Goal: Download file/media

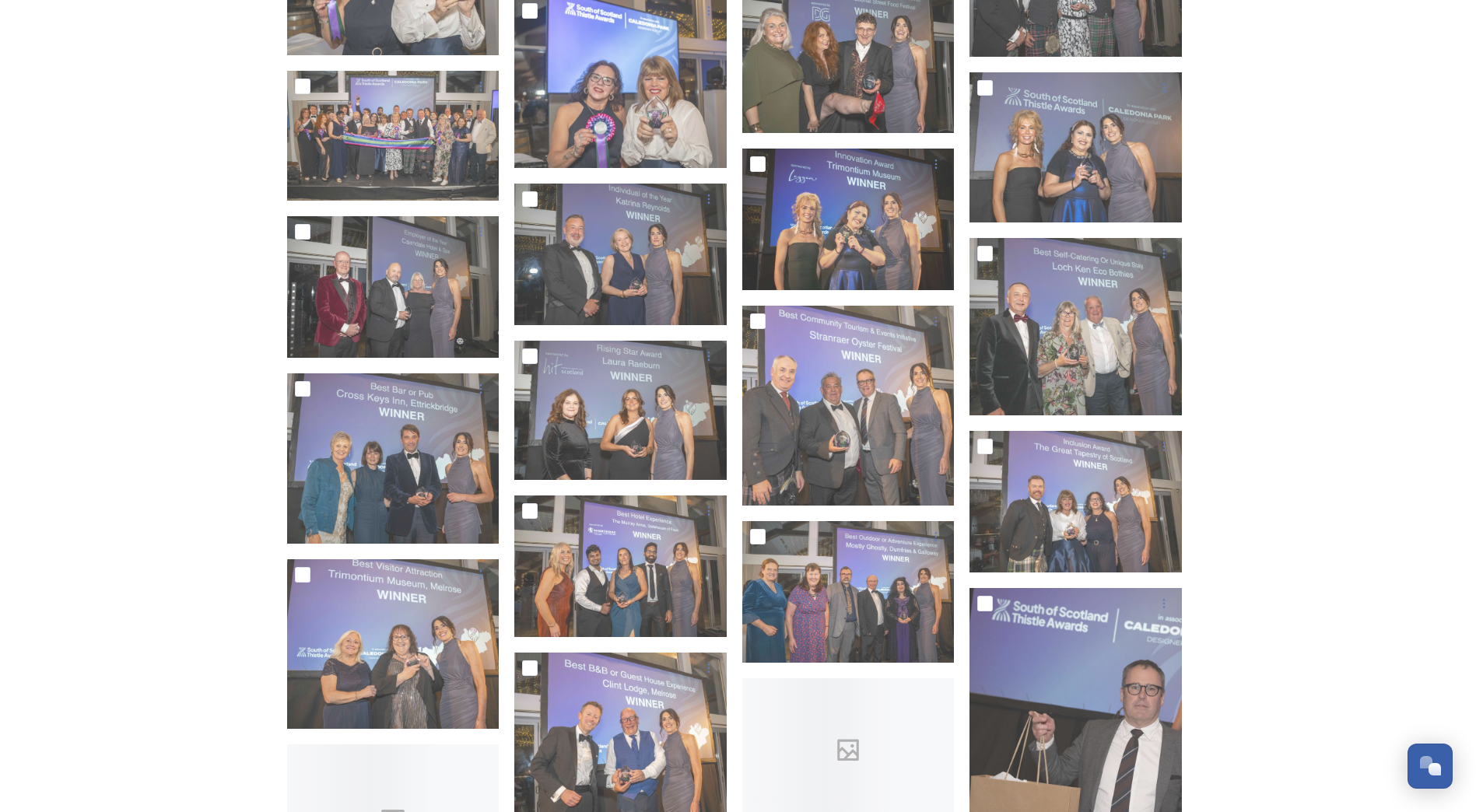
scroll to position [1383, 0]
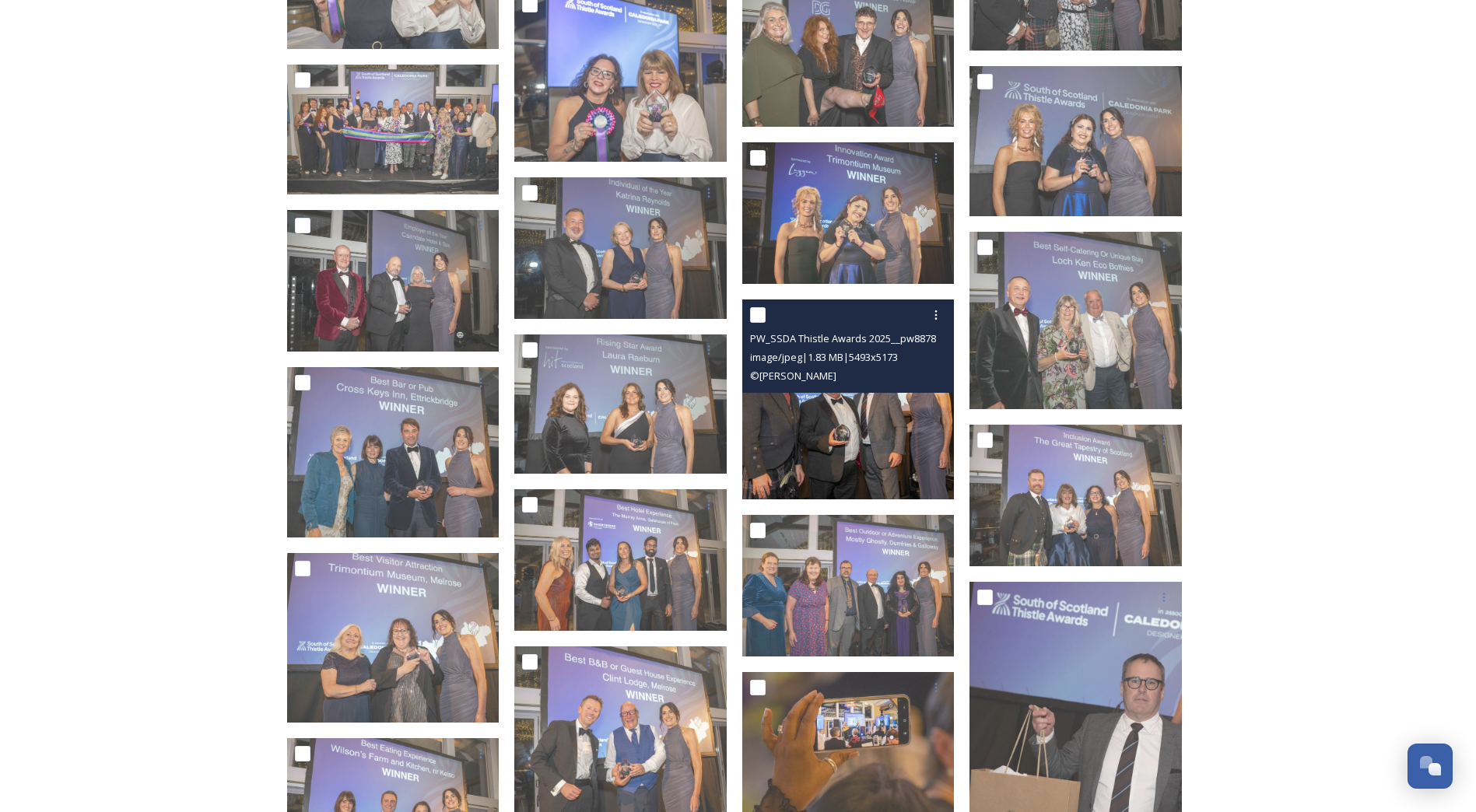
click at [755, 312] on input "checkbox" at bounding box center [758, 315] width 16 height 16
checkbox input "true"
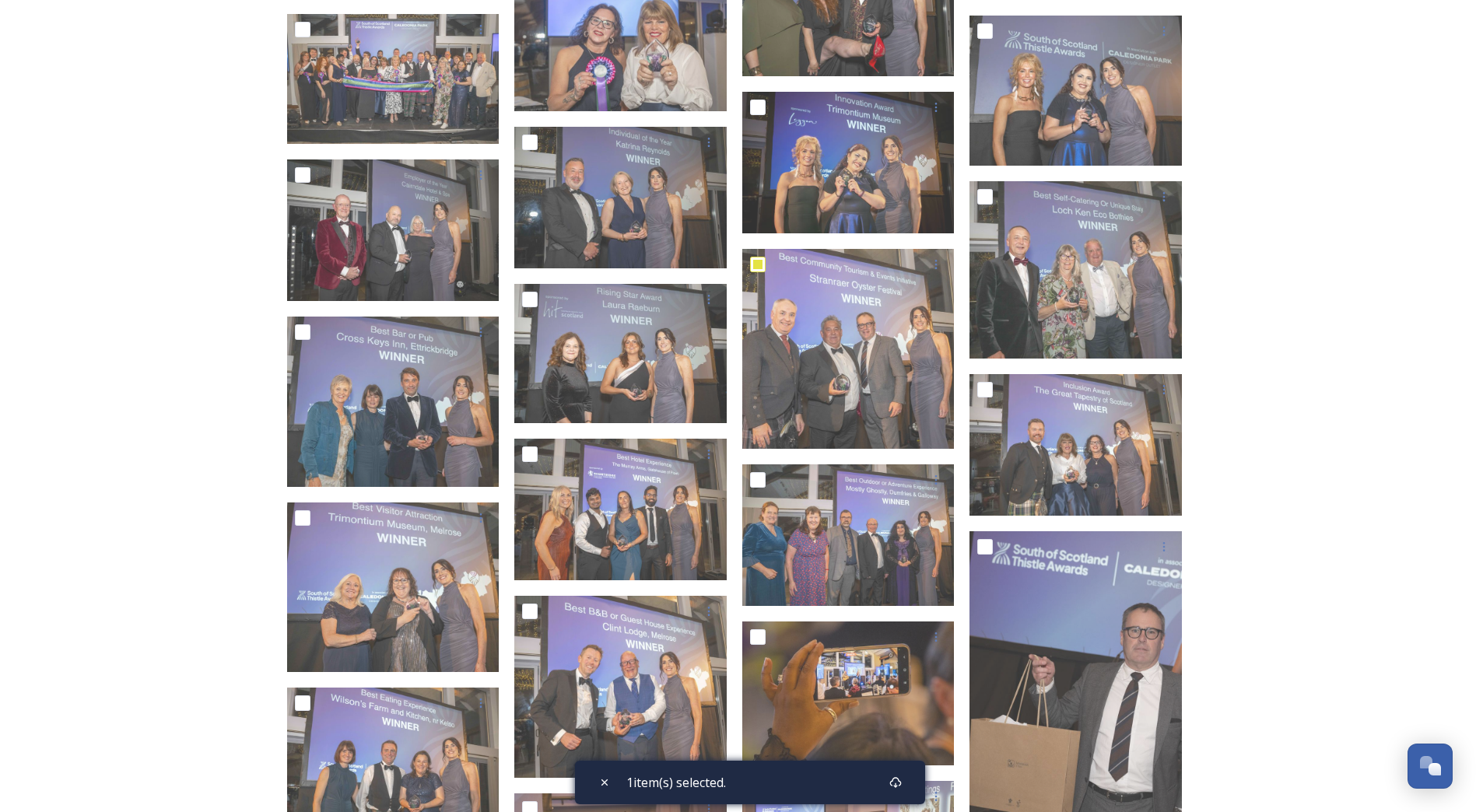
scroll to position [1461, 0]
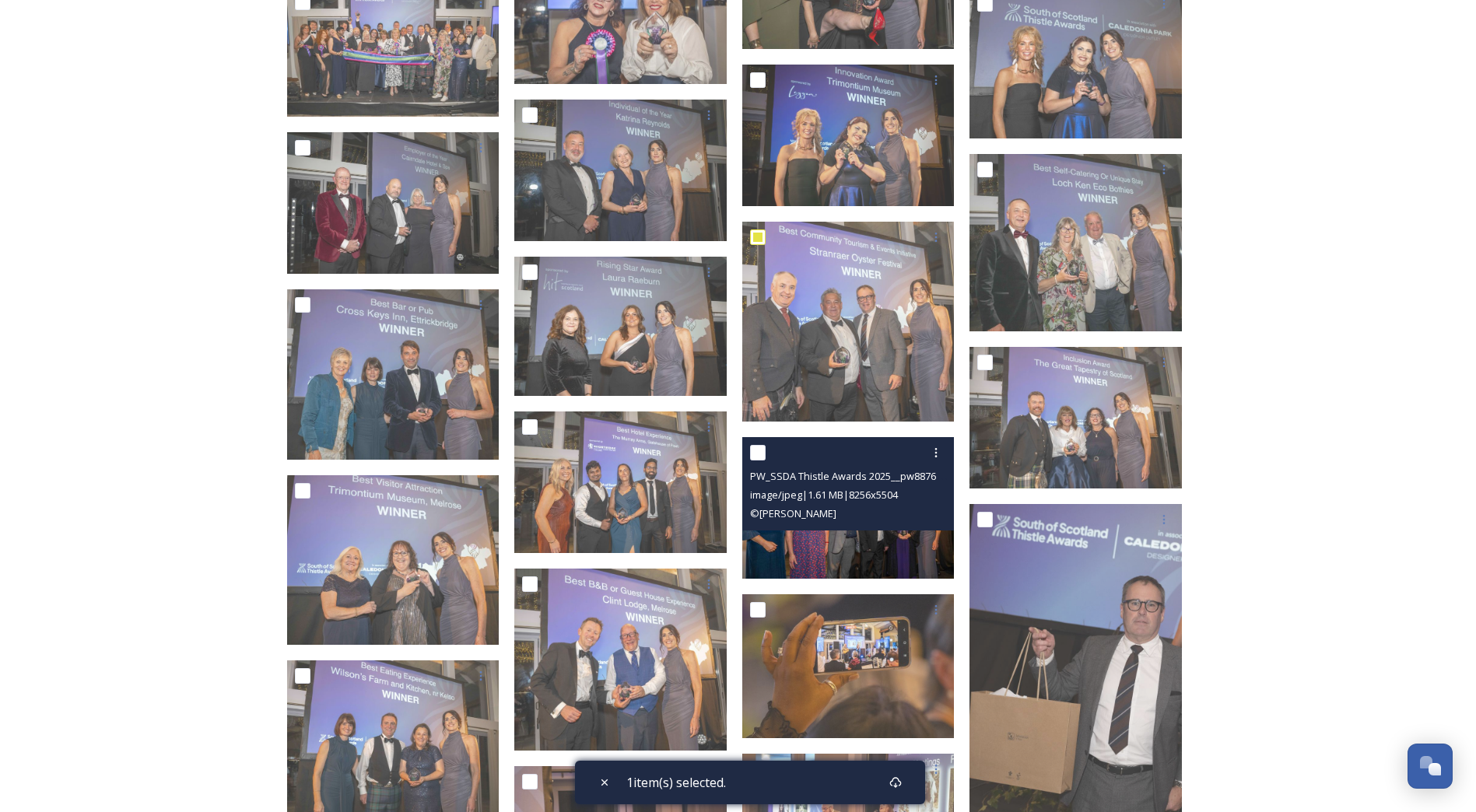
drag, startPoint x: 754, startPoint y: 446, endPoint x: 441, endPoint y: 385, distance: 318.9
click at [754, 446] on input "checkbox" at bounding box center [758, 453] width 16 height 16
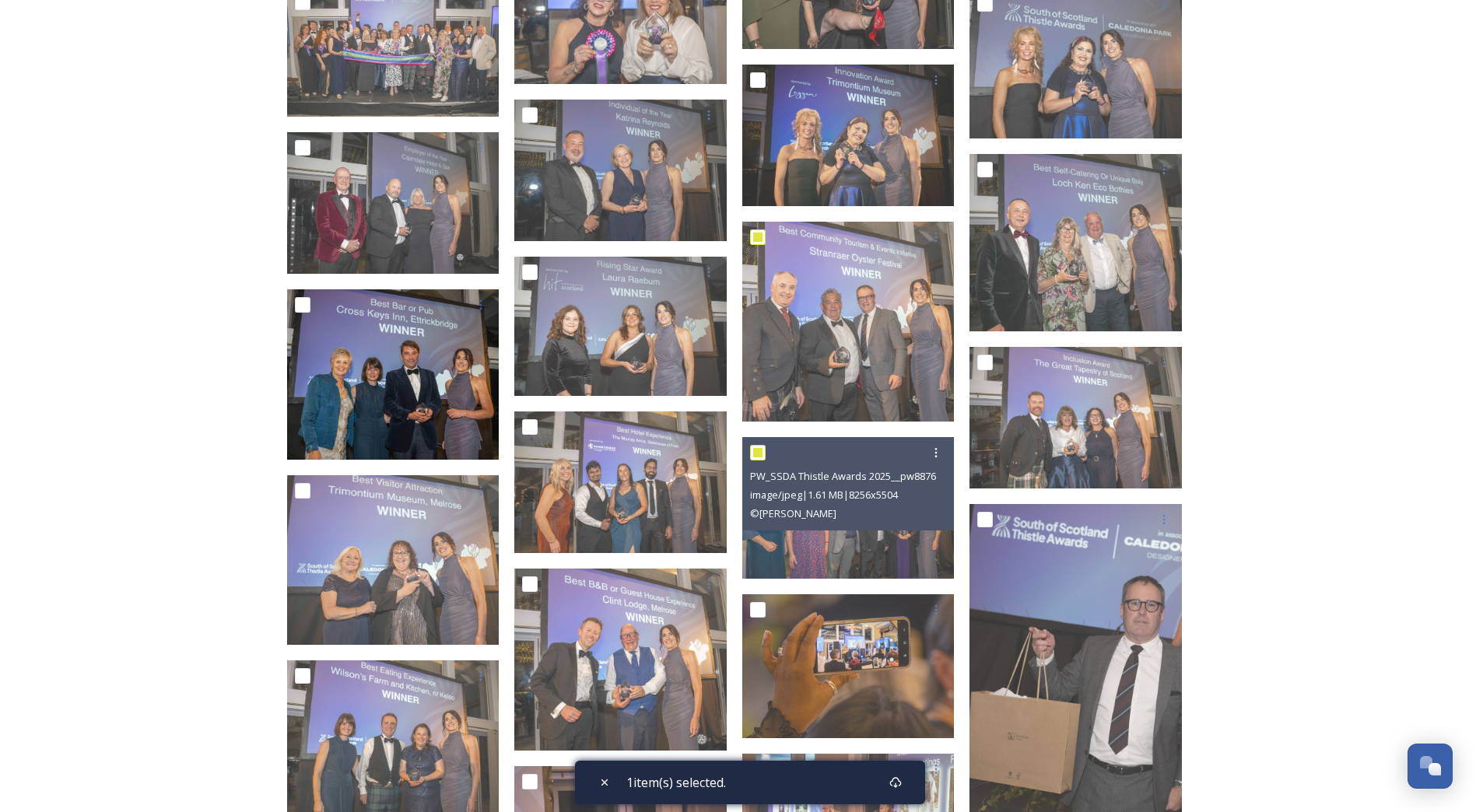
checkbox input "true"
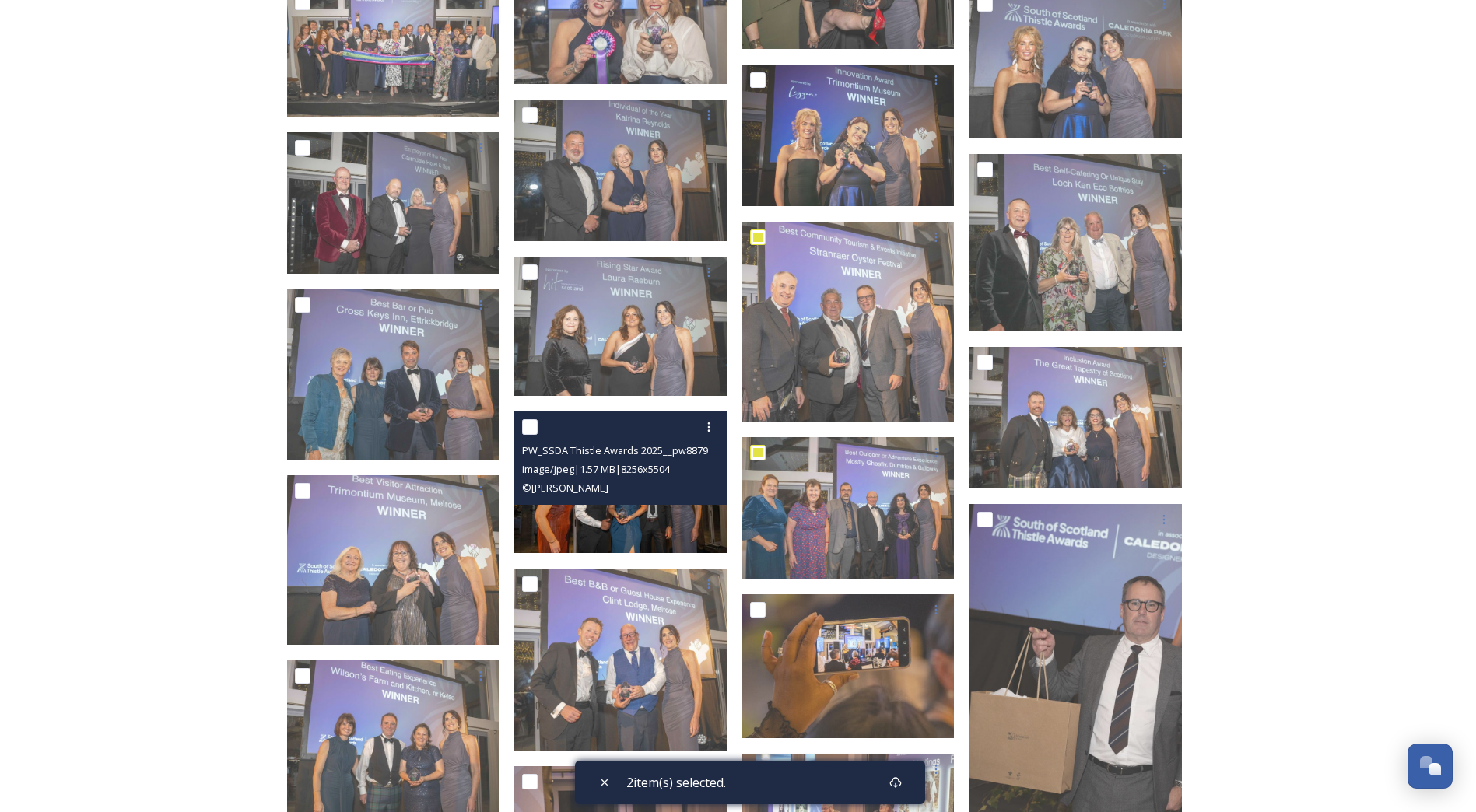
drag, startPoint x: 527, startPoint y: 425, endPoint x: 557, endPoint y: 438, distance: 32.7
click at [527, 426] on input "checkbox" at bounding box center [530, 427] width 16 height 16
checkbox input "true"
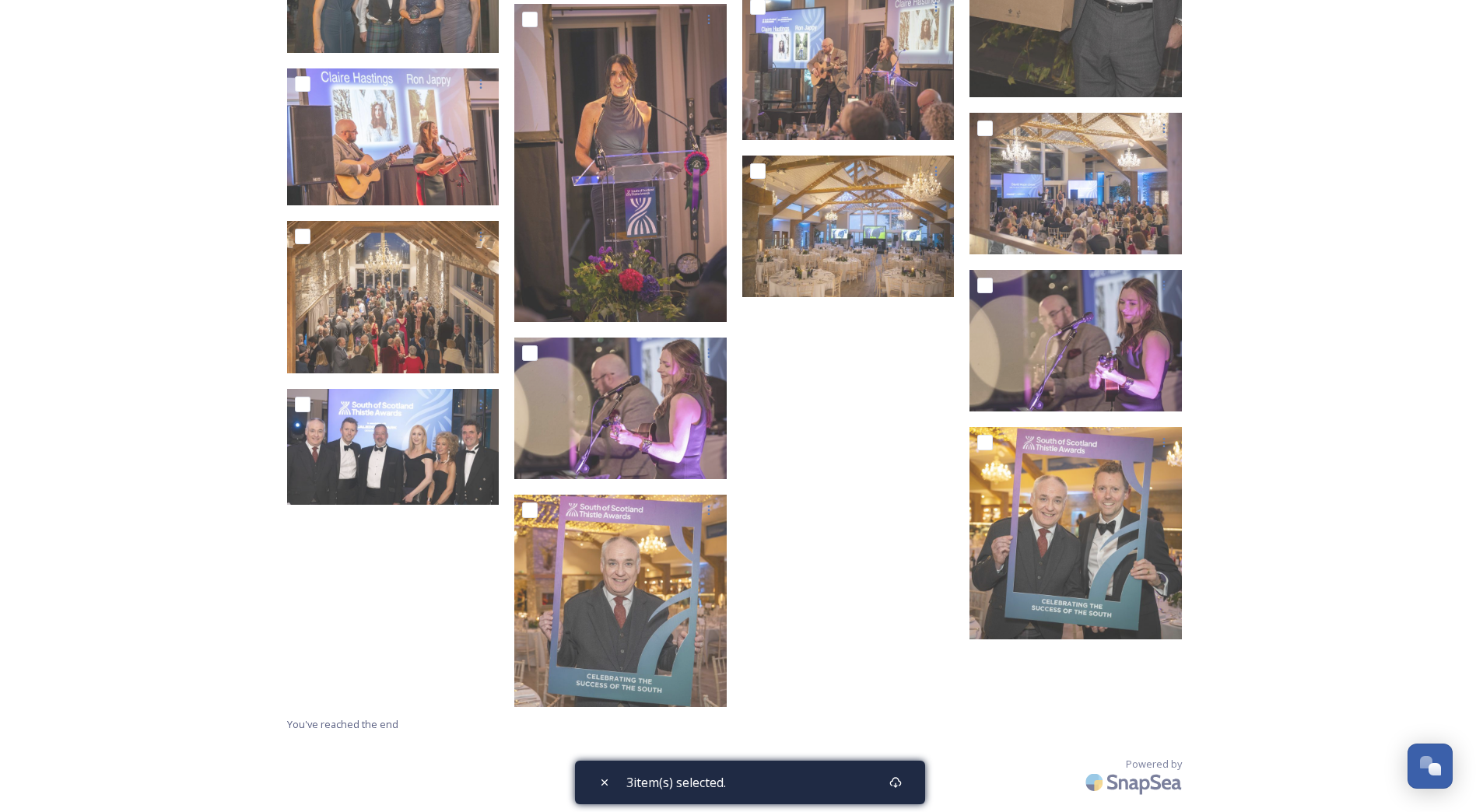
scroll to position [2226, 0]
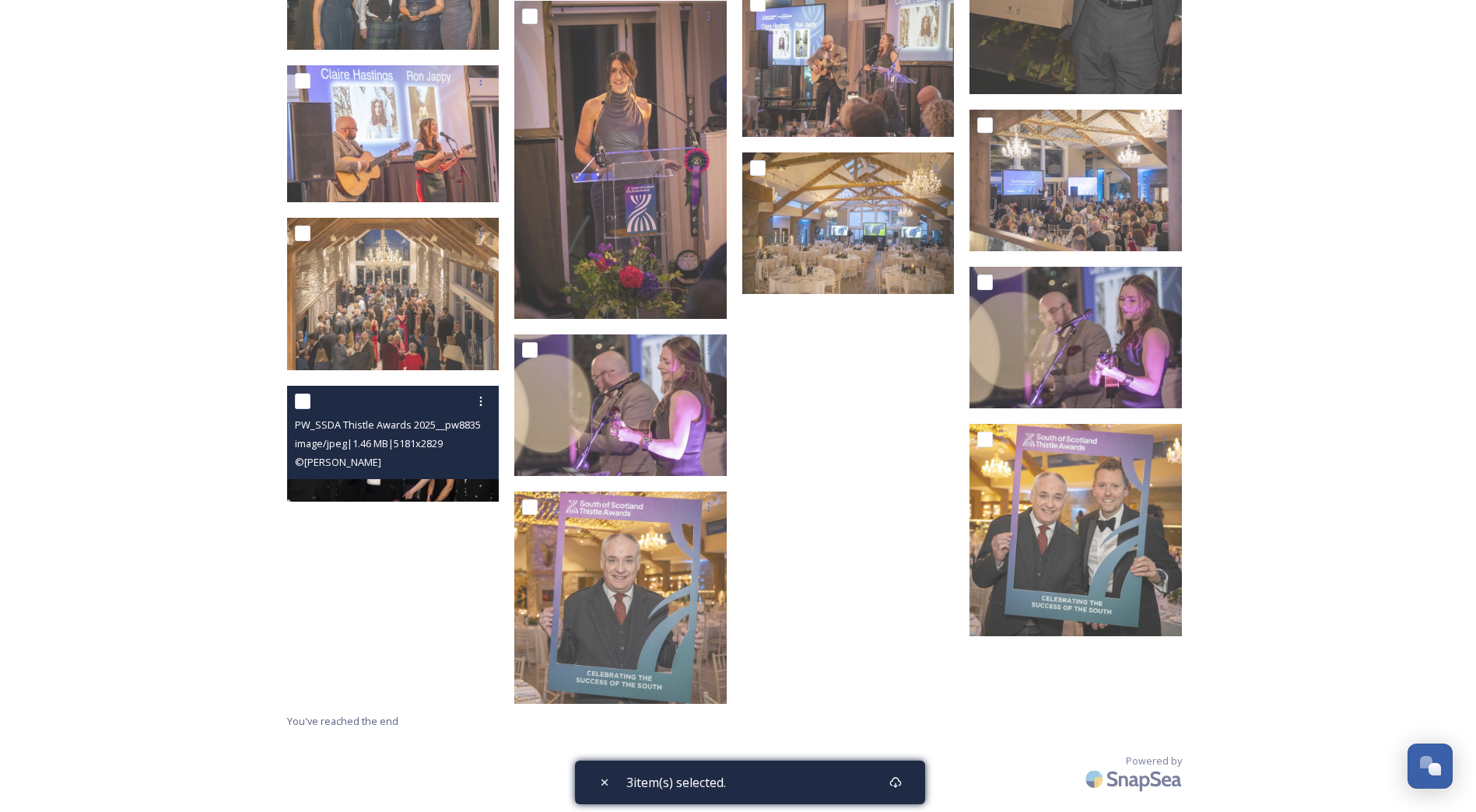
click at [310, 402] on div at bounding box center [395, 401] width 200 height 28
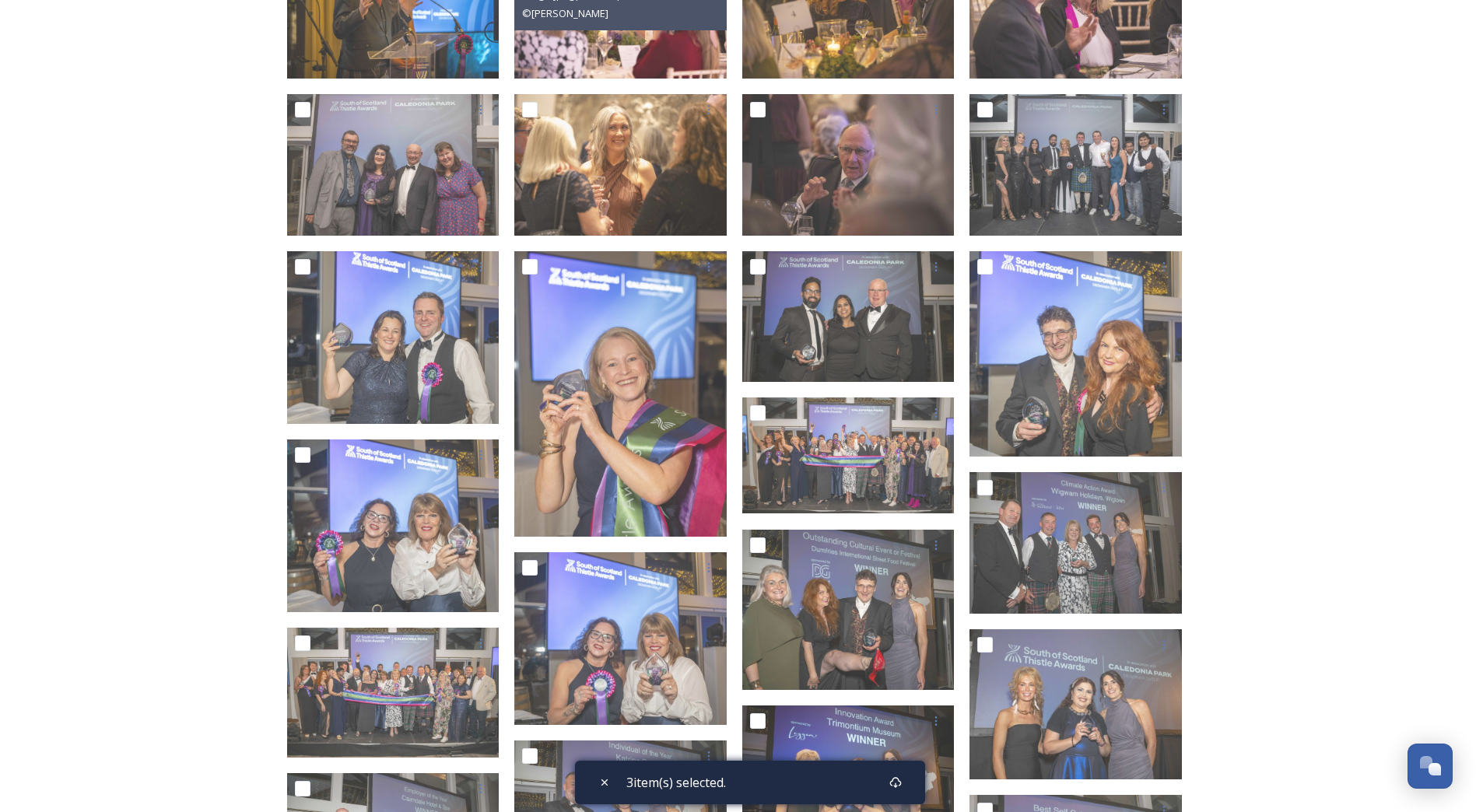
scroll to position [670, 0]
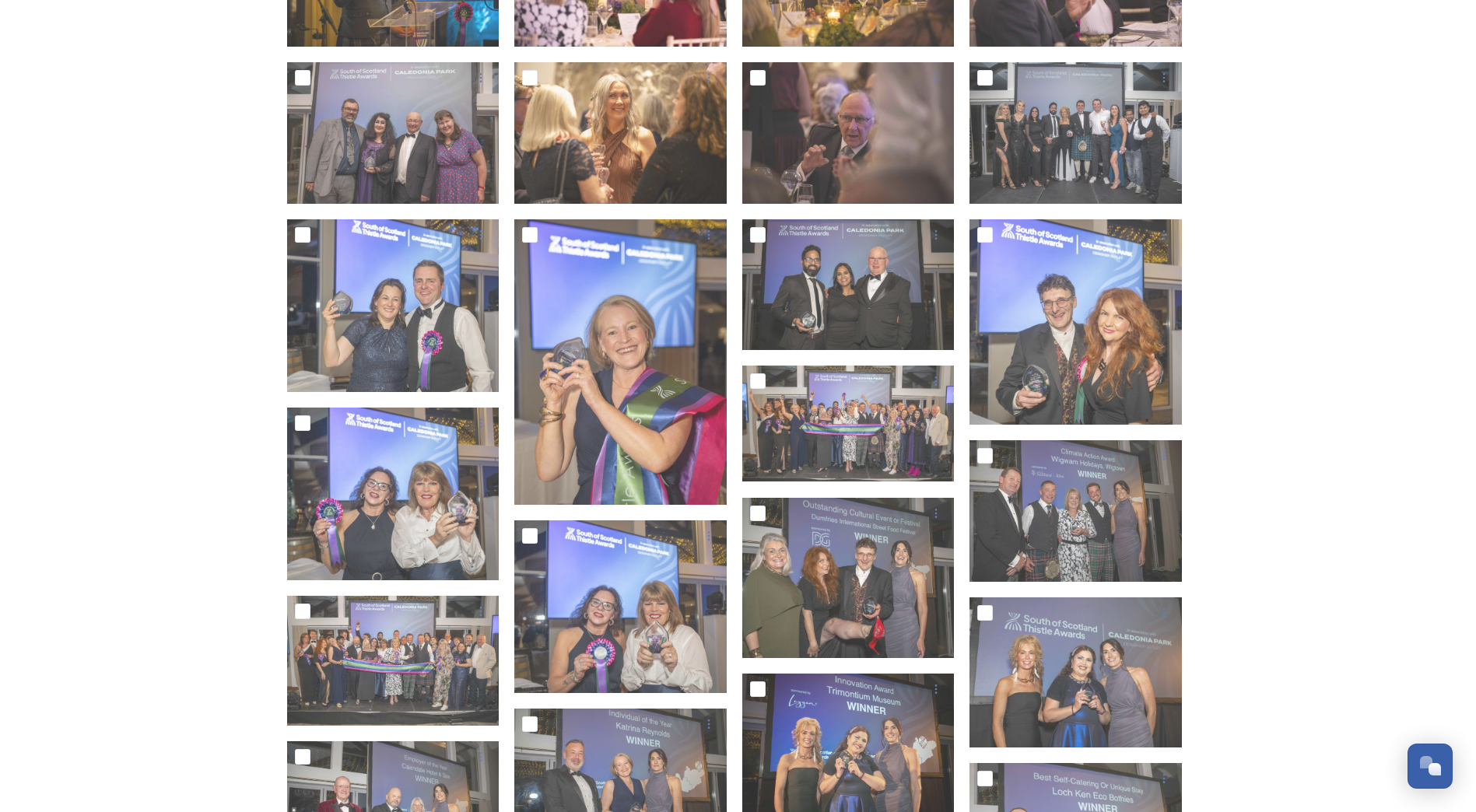
scroll to position [916, 0]
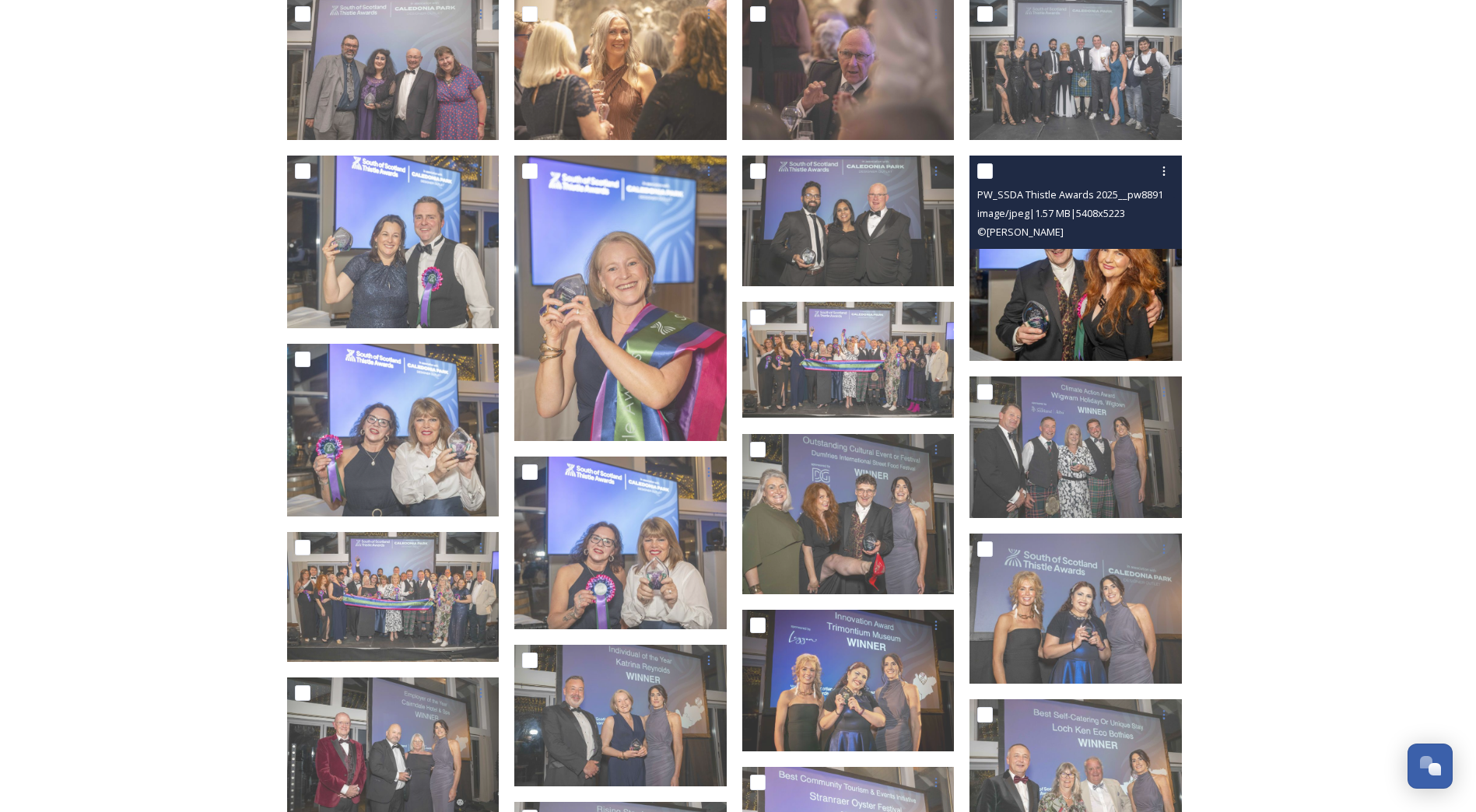
drag, startPoint x: 986, startPoint y: 170, endPoint x: 1007, endPoint y: 213, distance: 47.9
click at [986, 171] on input "checkbox" at bounding box center [985, 171] width 16 height 16
checkbox input "true"
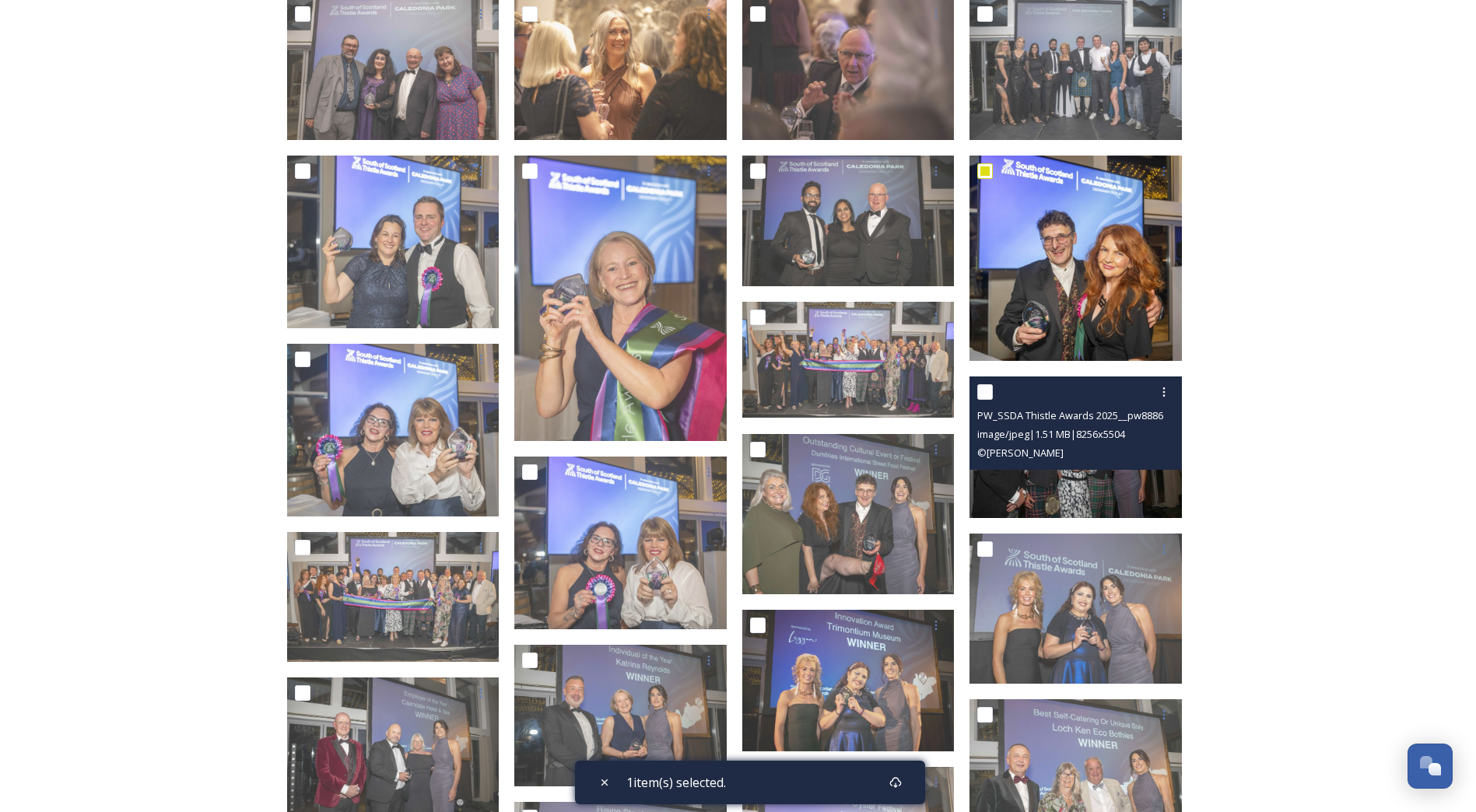
click at [988, 394] on input "checkbox" at bounding box center [985, 392] width 16 height 16
checkbox input "true"
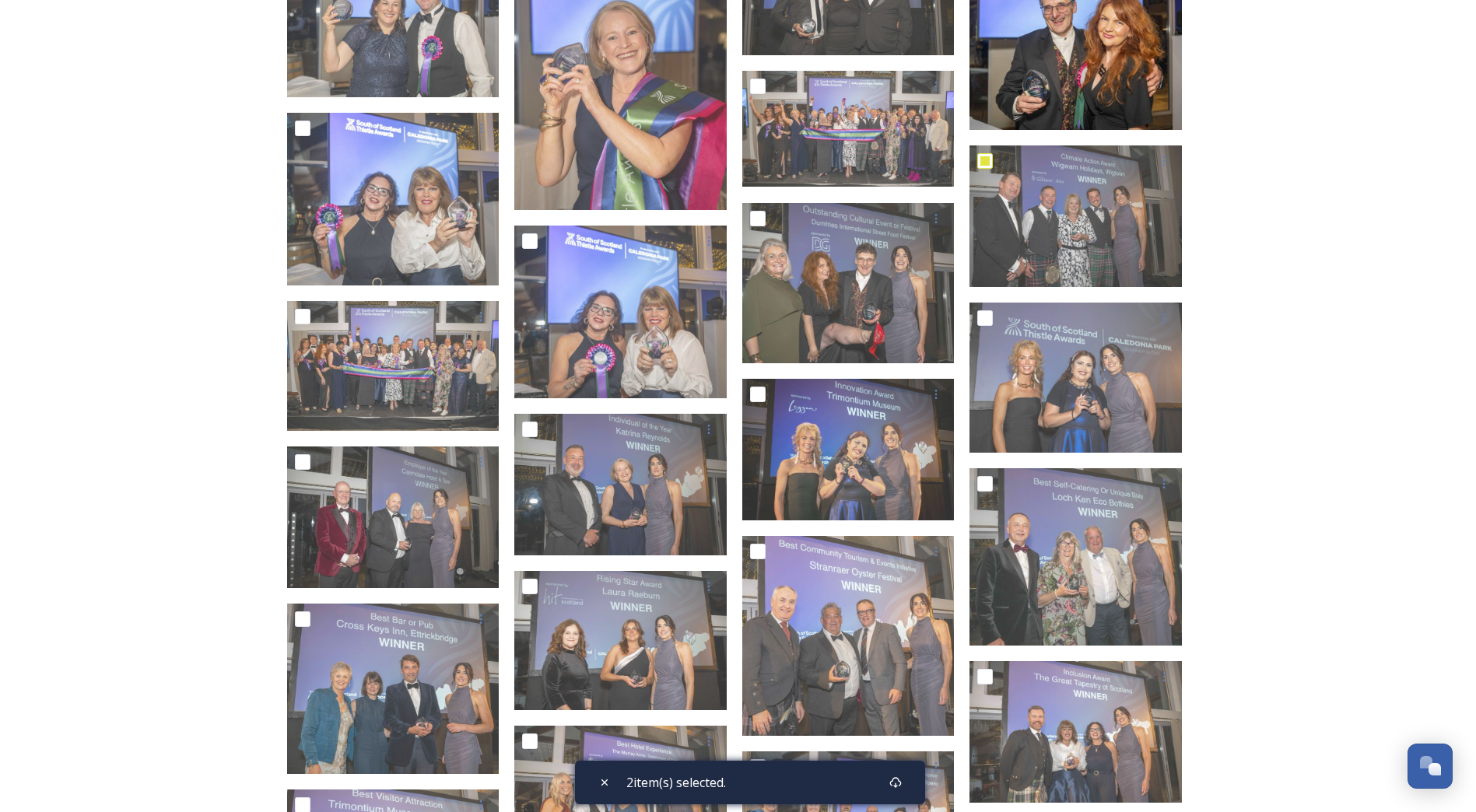
scroll to position [1150, 0]
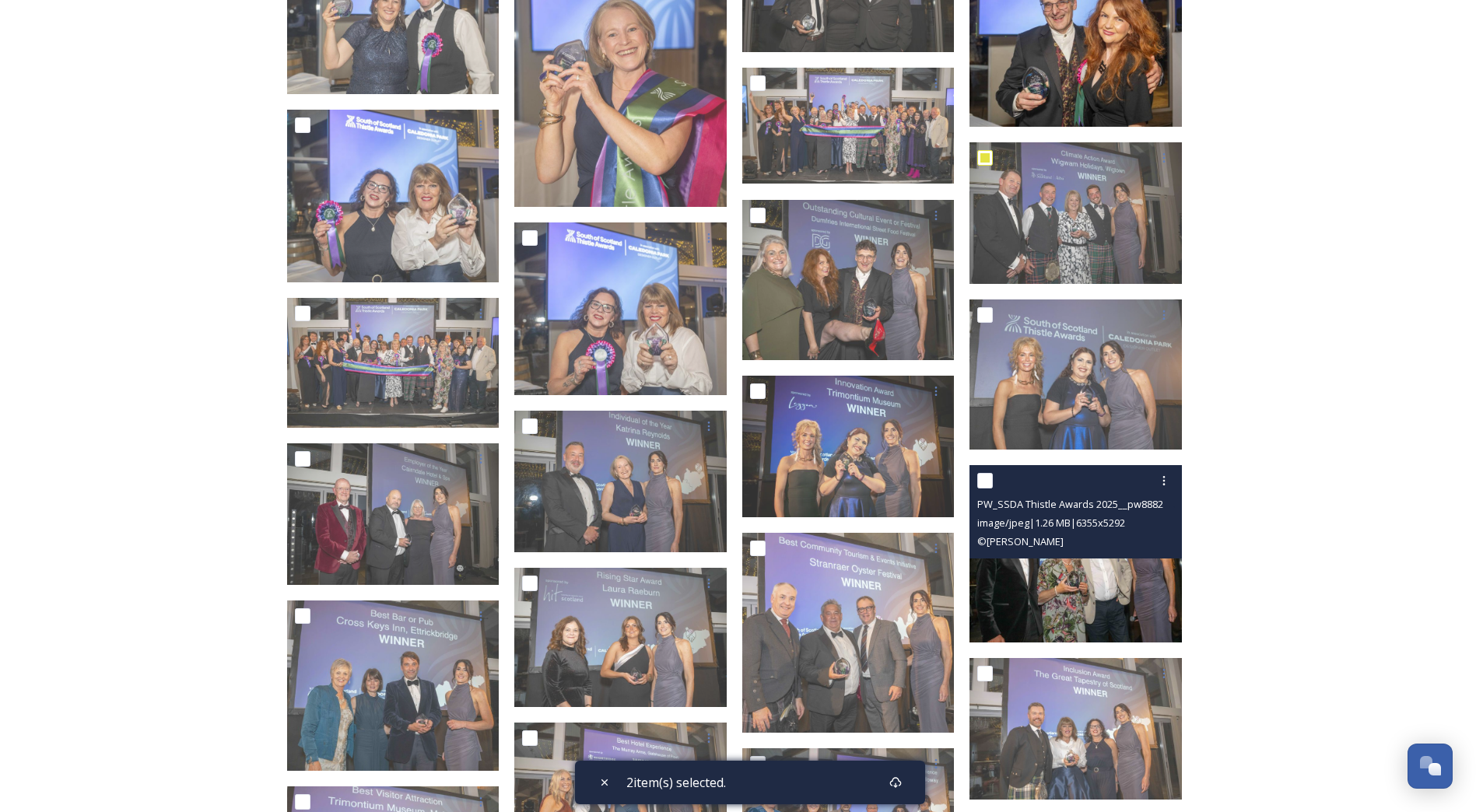
click at [984, 475] on input "checkbox" at bounding box center [985, 480] width 16 height 16
checkbox input "true"
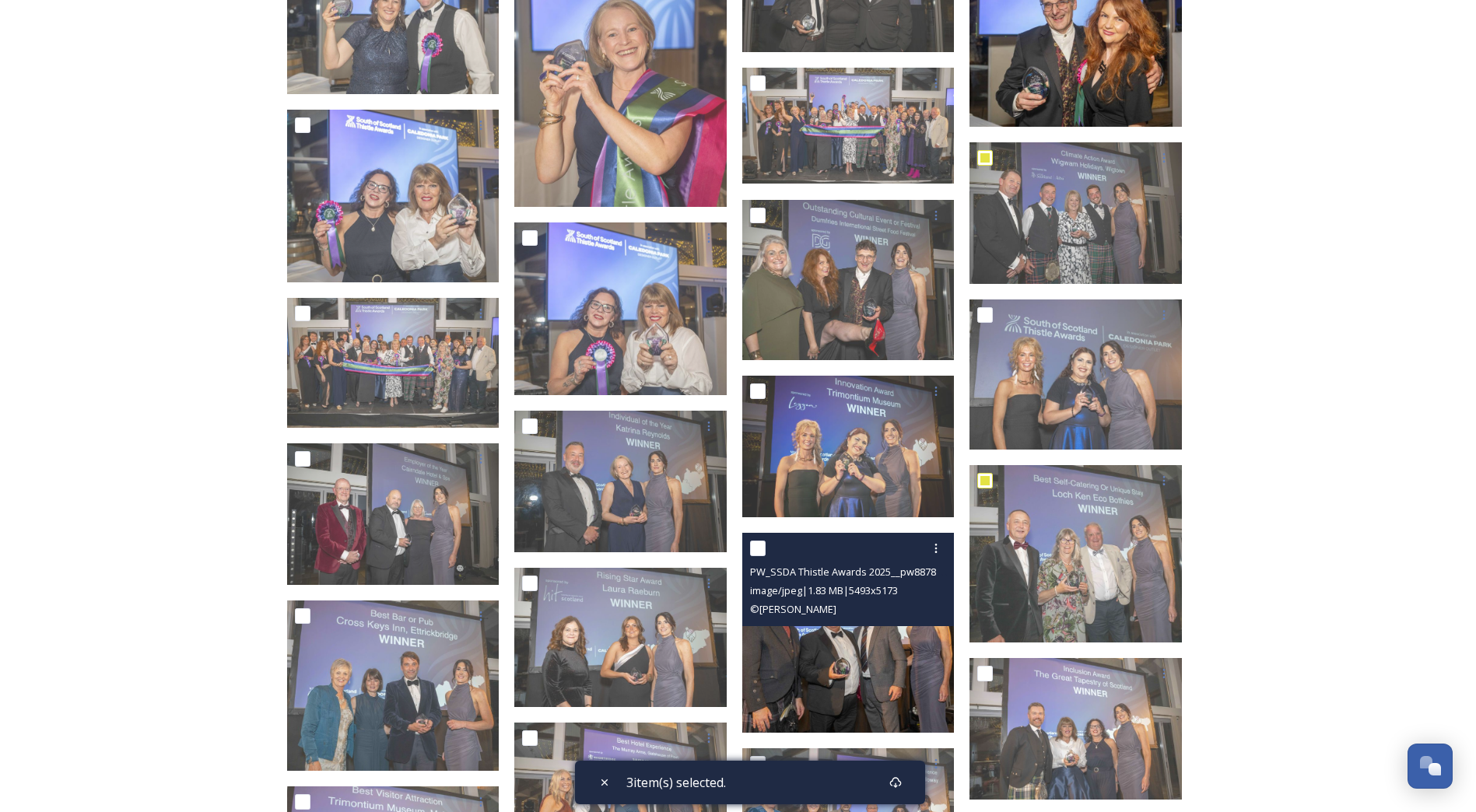
drag, startPoint x: 754, startPoint y: 545, endPoint x: 976, endPoint y: 539, distance: 222.1
click at [754, 545] on input "checkbox" at bounding box center [758, 549] width 16 height 16
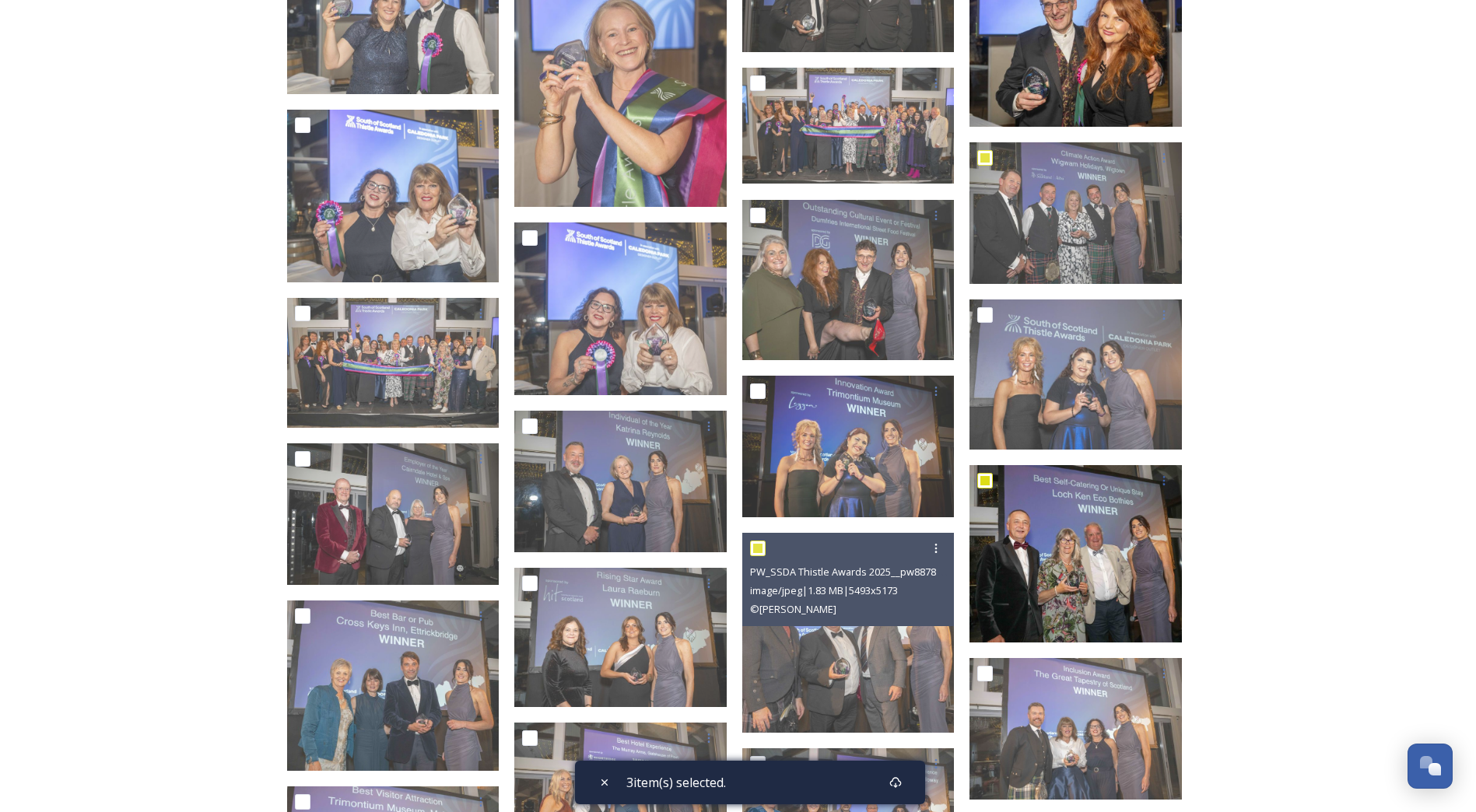
checkbox input "true"
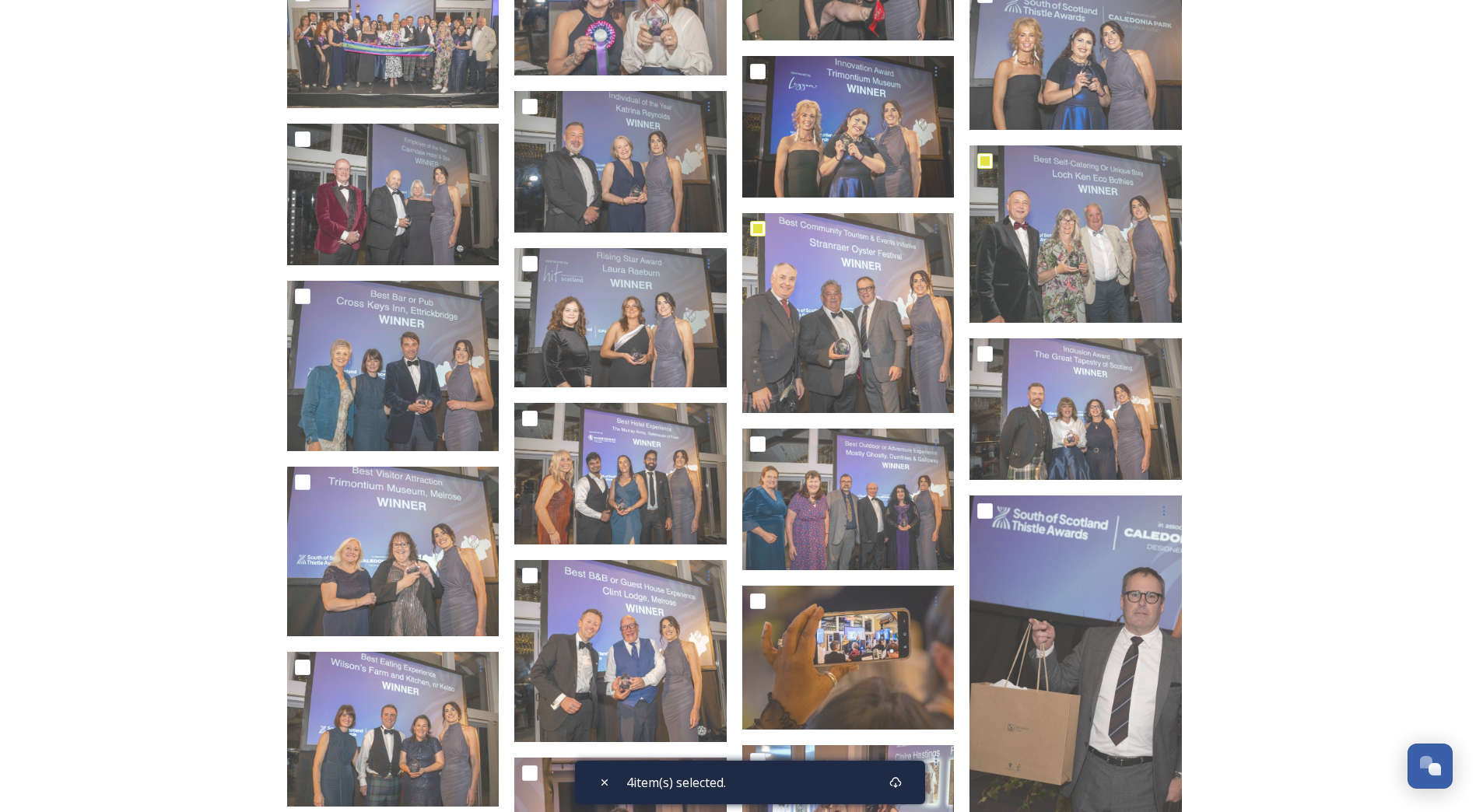
scroll to position [1509, 0]
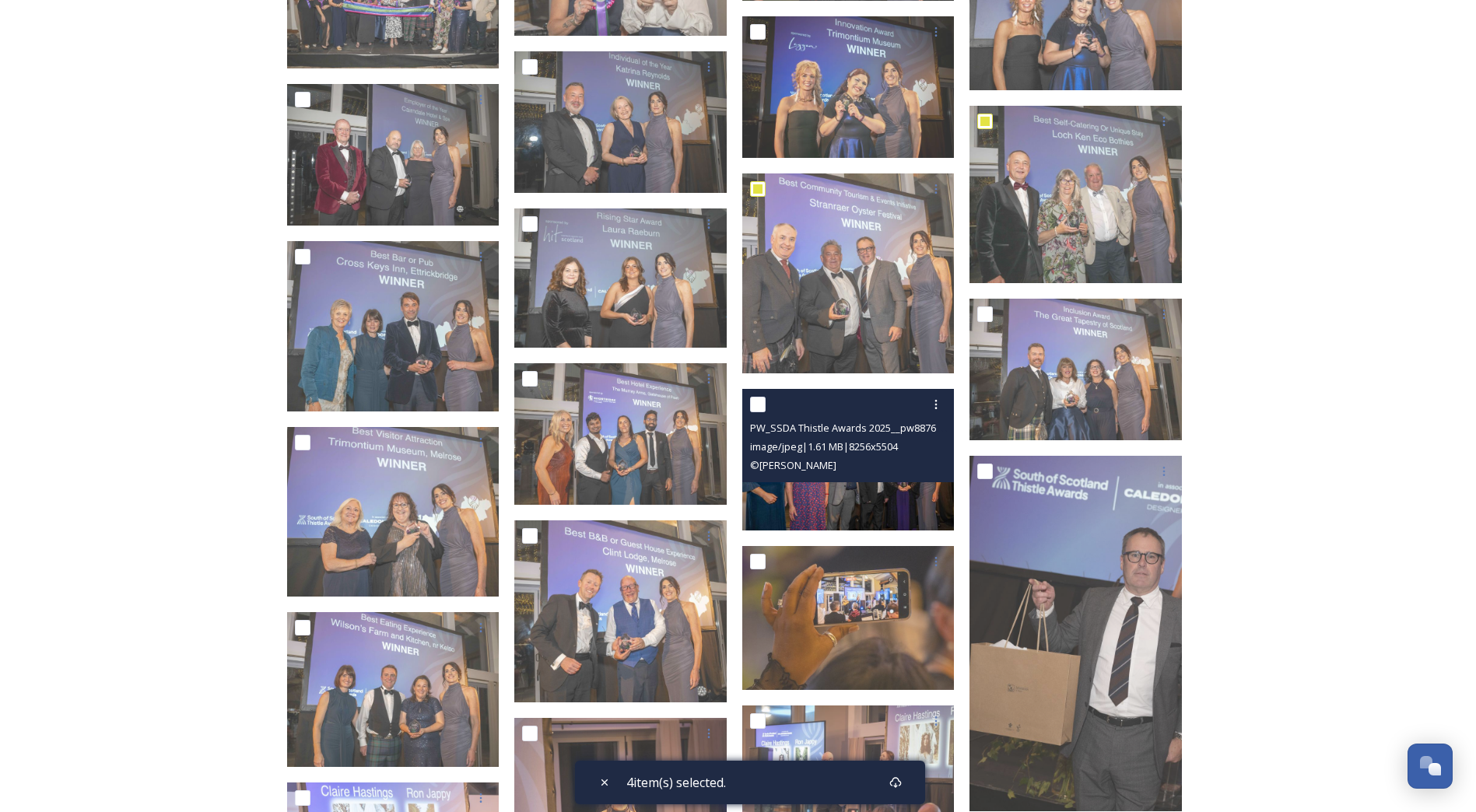
click at [760, 402] on input "checkbox" at bounding box center [758, 404] width 16 height 16
checkbox input "true"
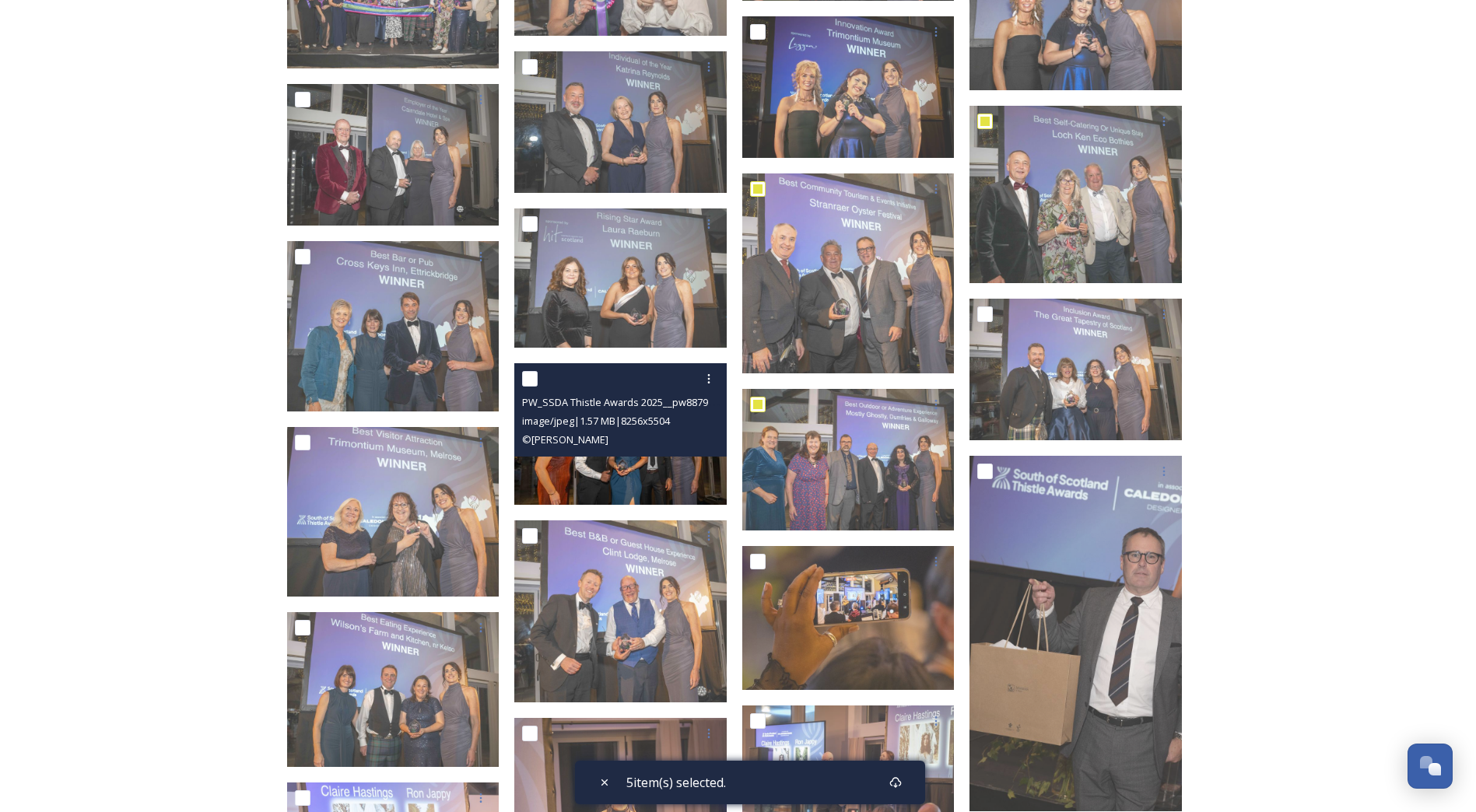
click at [524, 372] on input "checkbox" at bounding box center [530, 378] width 16 height 16
checkbox input "true"
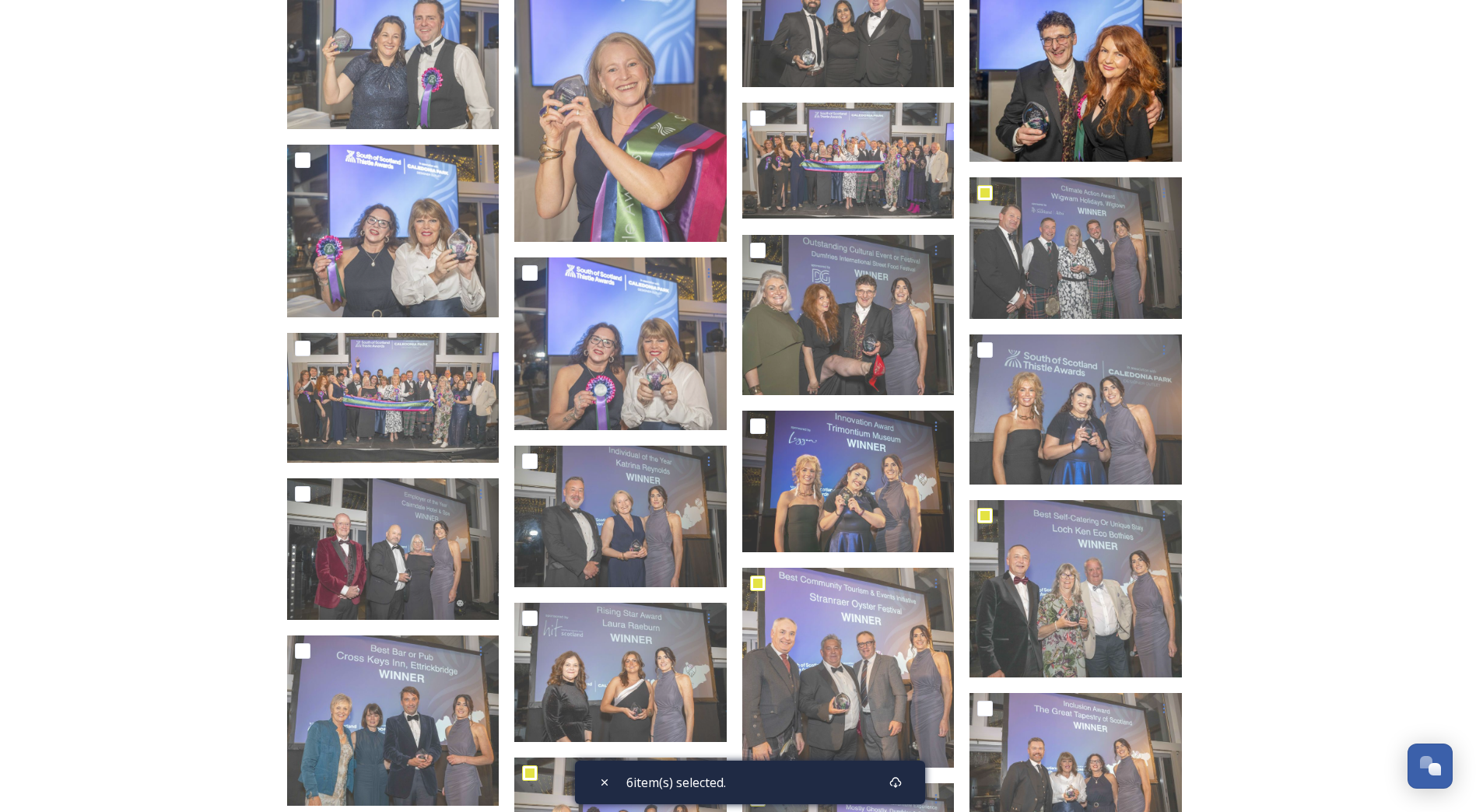
scroll to position [1135, 0]
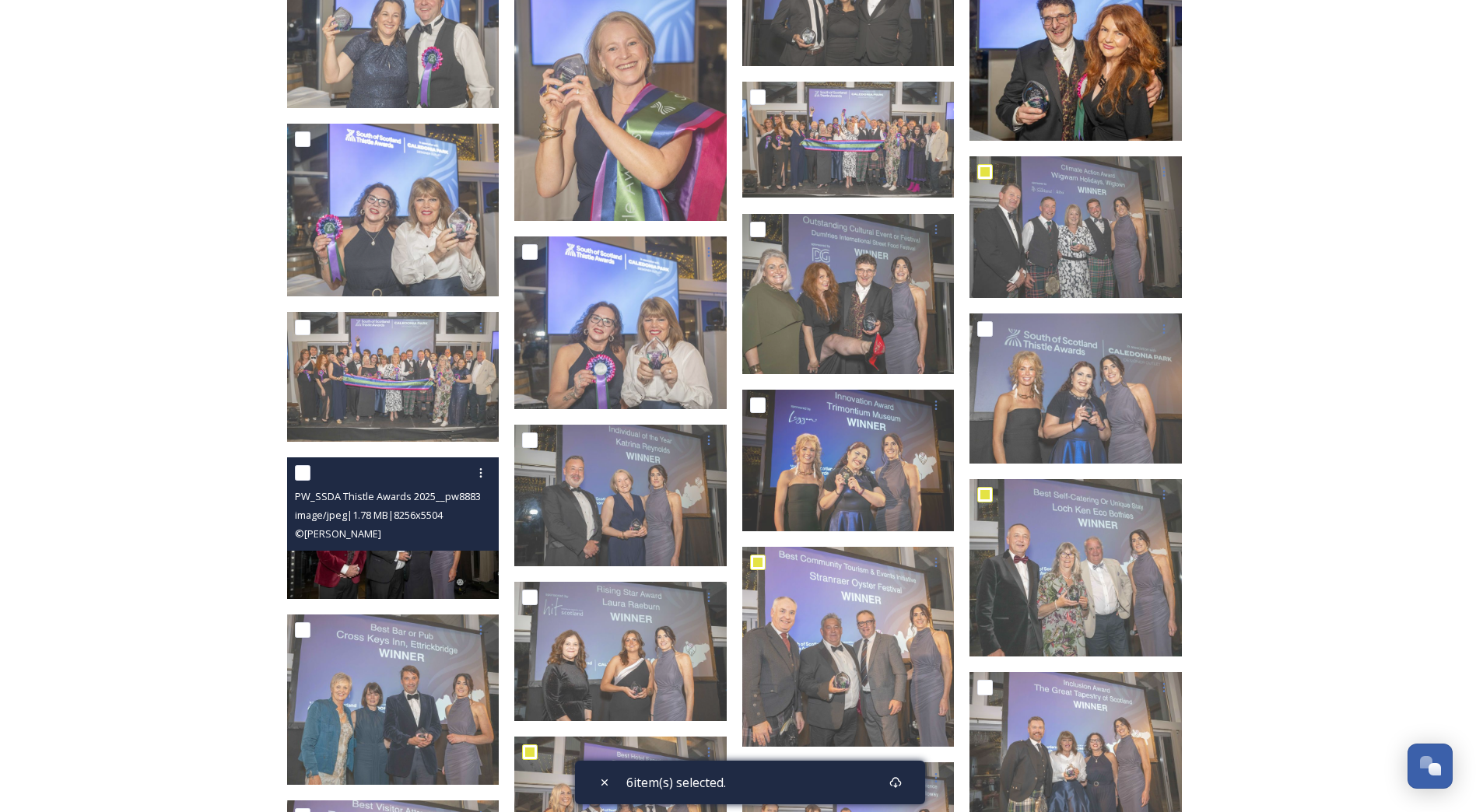
drag, startPoint x: 302, startPoint y: 469, endPoint x: 432, endPoint y: 462, distance: 130.2
click at [302, 468] on input "checkbox" at bounding box center [302, 473] width 16 height 16
checkbox input "true"
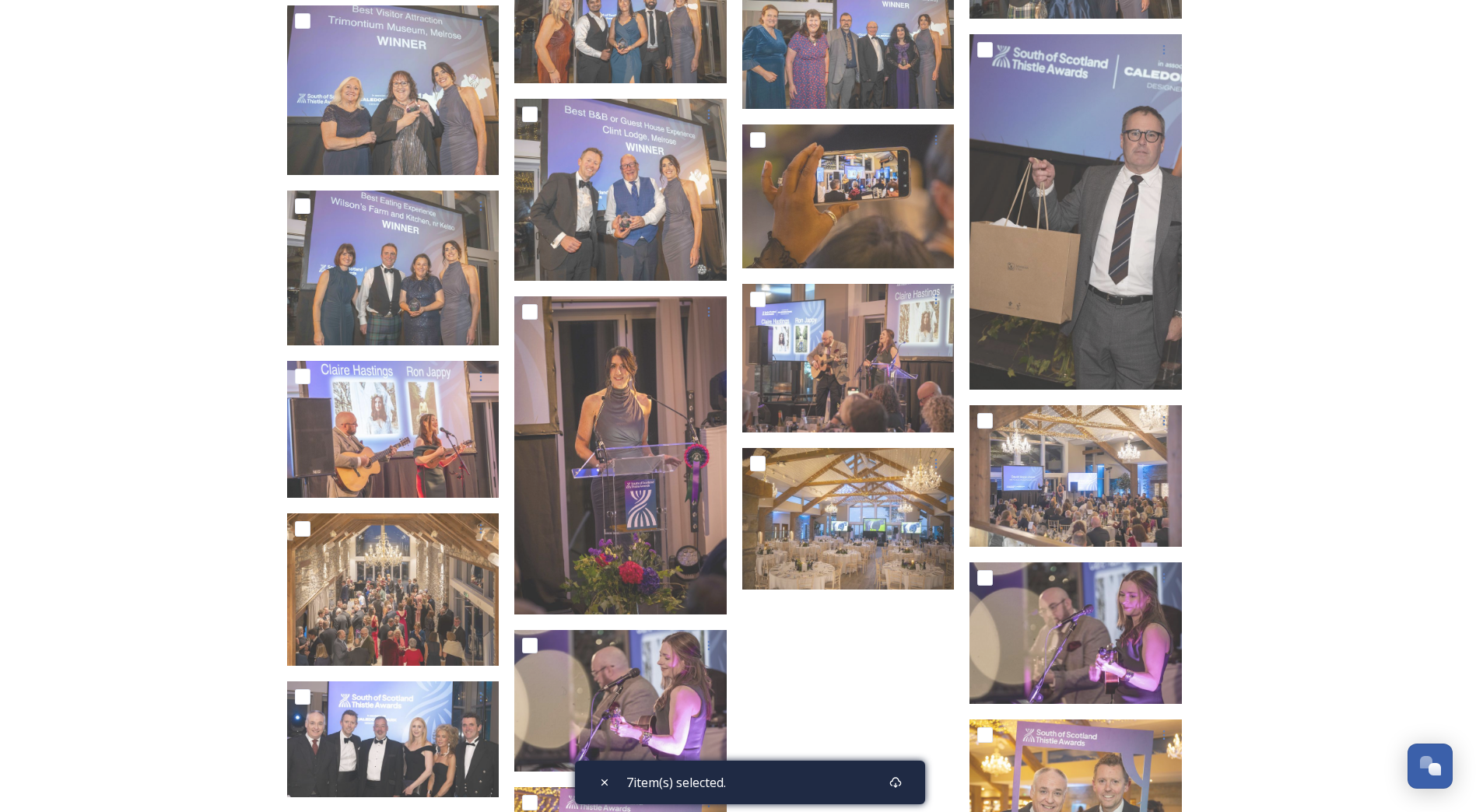
scroll to position [1933, 0]
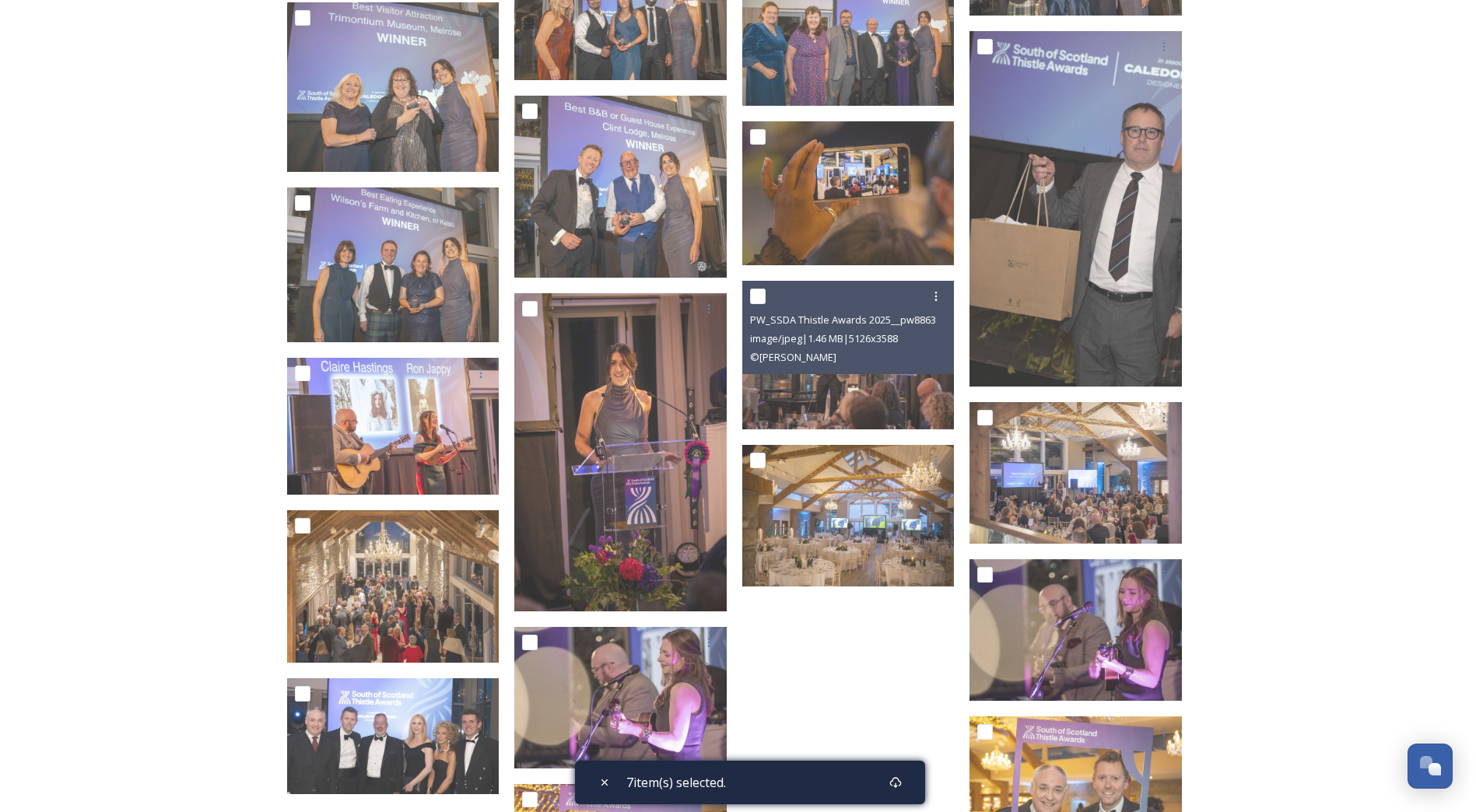
drag, startPoint x: 755, startPoint y: 296, endPoint x: 1118, endPoint y: 390, distance: 375.0
click at [760, 303] on input "checkbox" at bounding box center [758, 296] width 16 height 16
checkbox input "true"
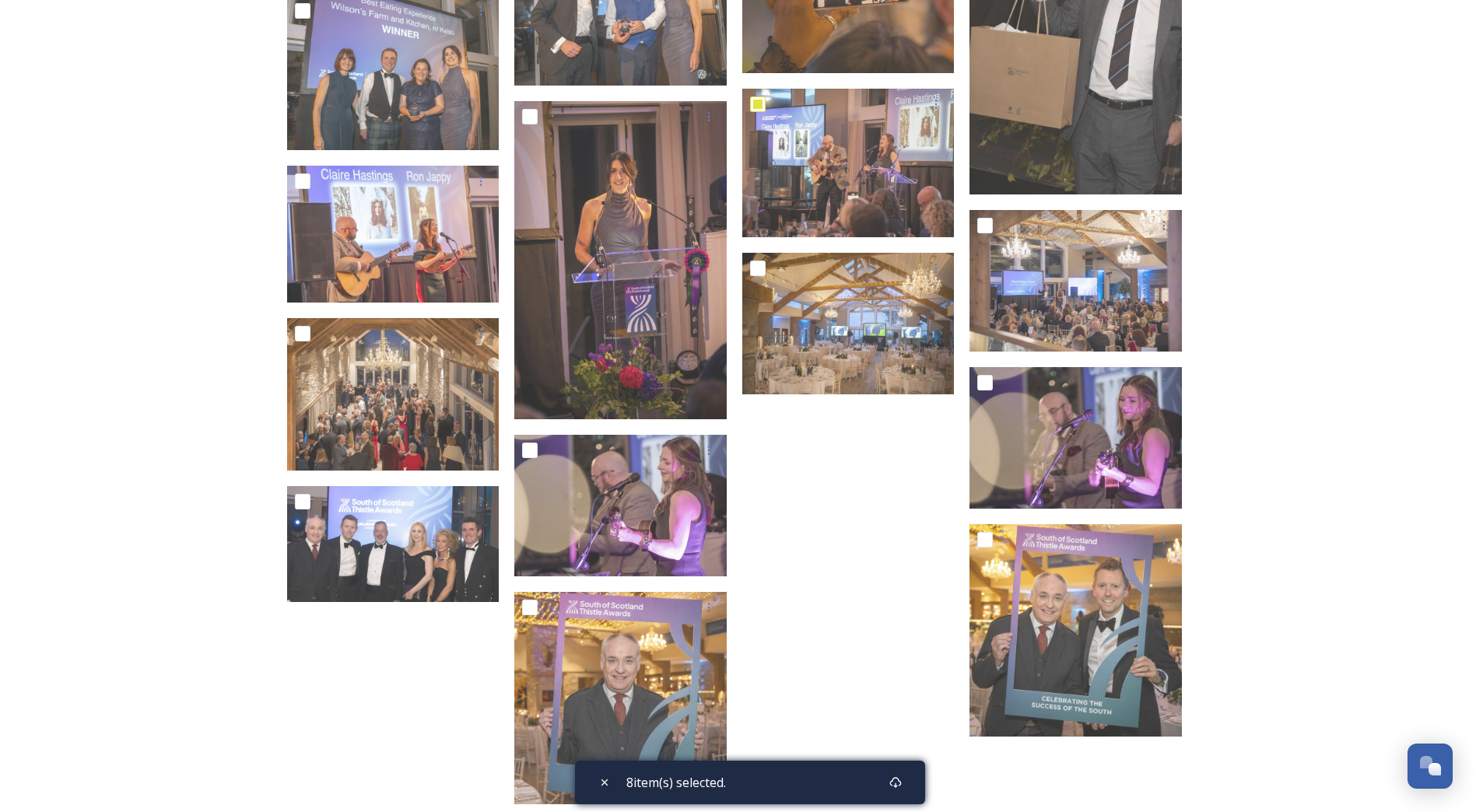
scroll to position [2226, 0]
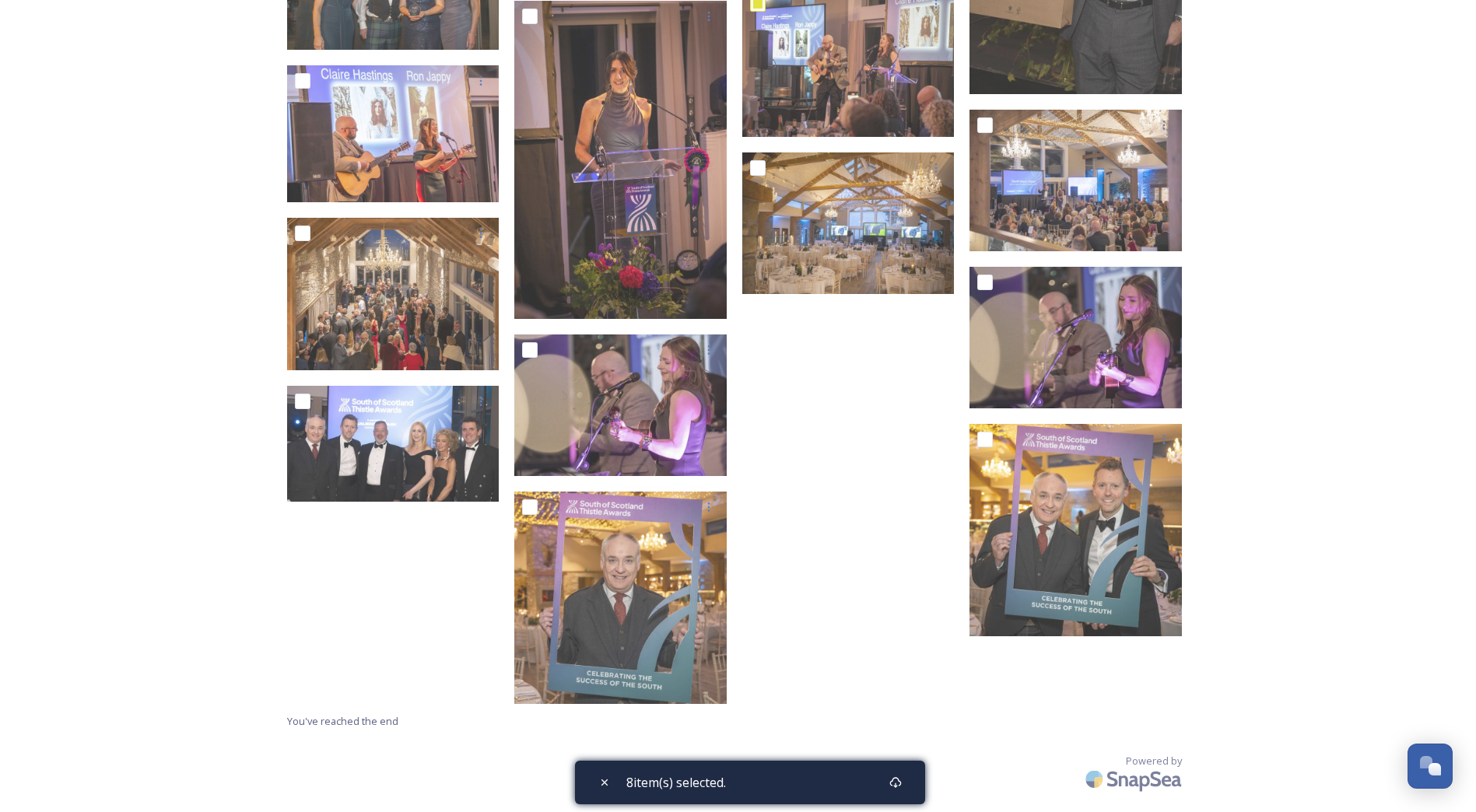
click at [803, 778] on div "8 item(s) selected." at bounding box center [749, 783] width 350 height 43
click at [862, 780] on div "8 item(s) selected." at bounding box center [749, 783] width 350 height 43
click at [907, 786] on div "Download" at bounding box center [895, 783] width 28 height 28
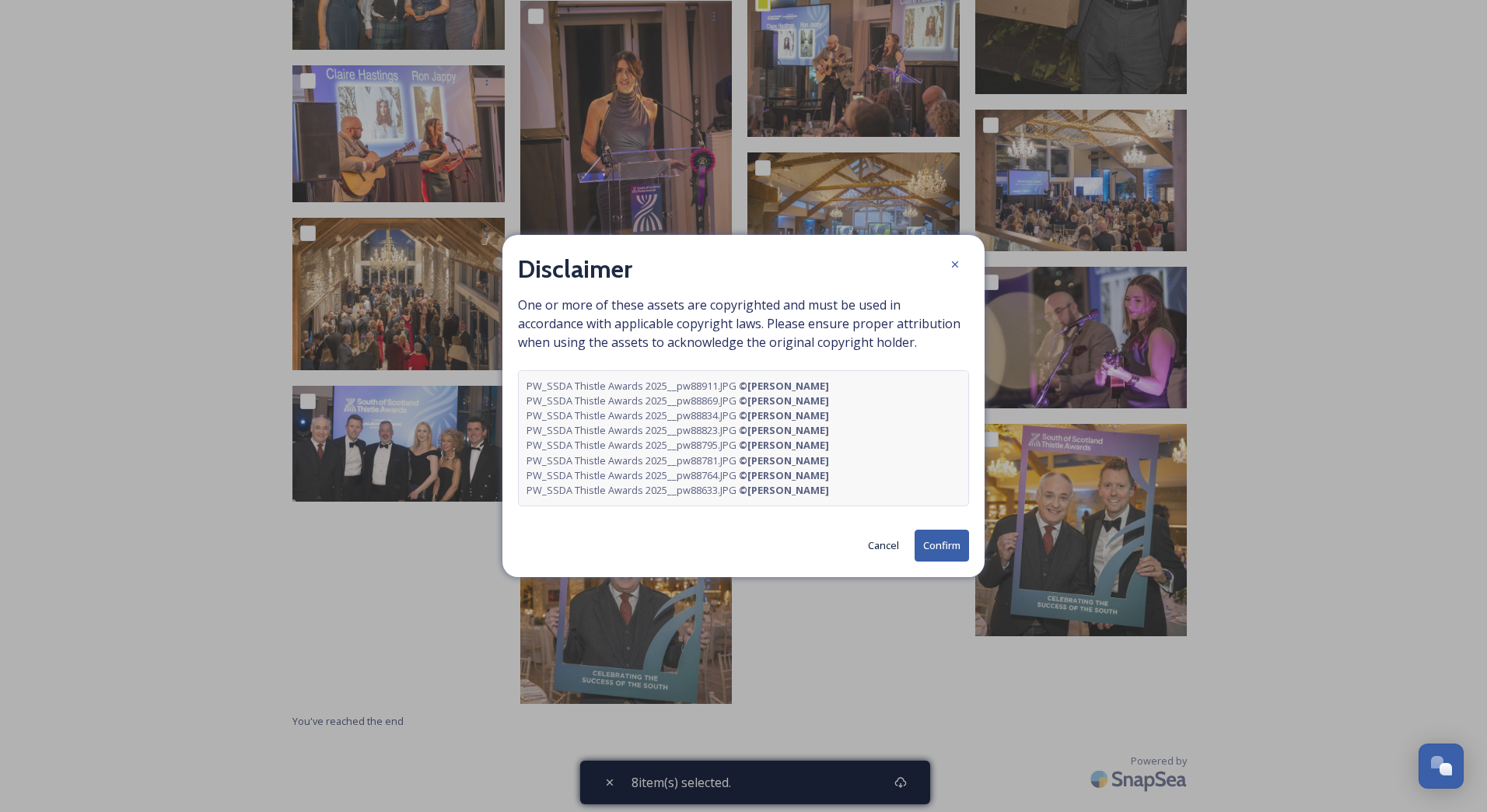
click at [943, 550] on button "Confirm" at bounding box center [942, 545] width 54 height 32
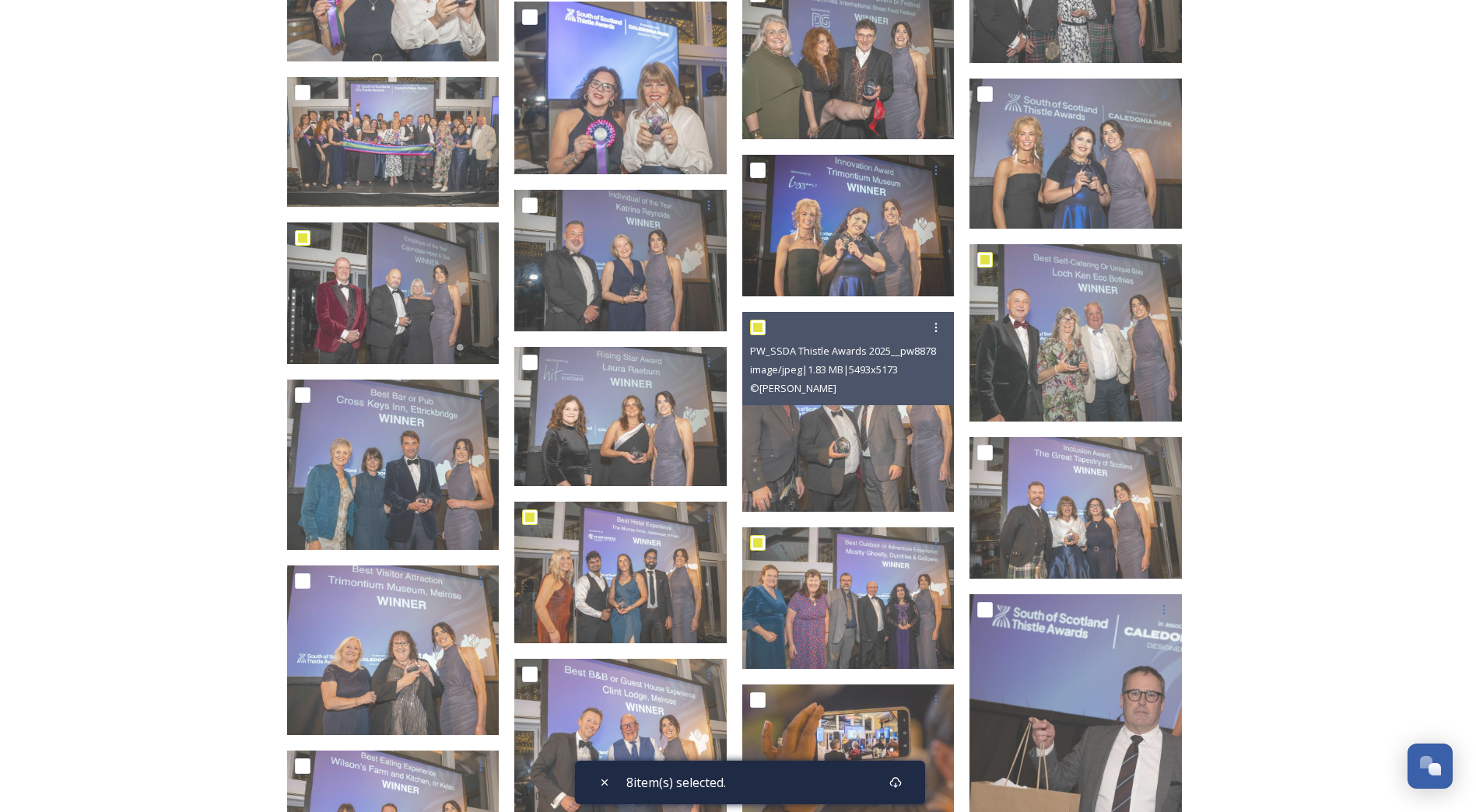
scroll to position [1292, 0]
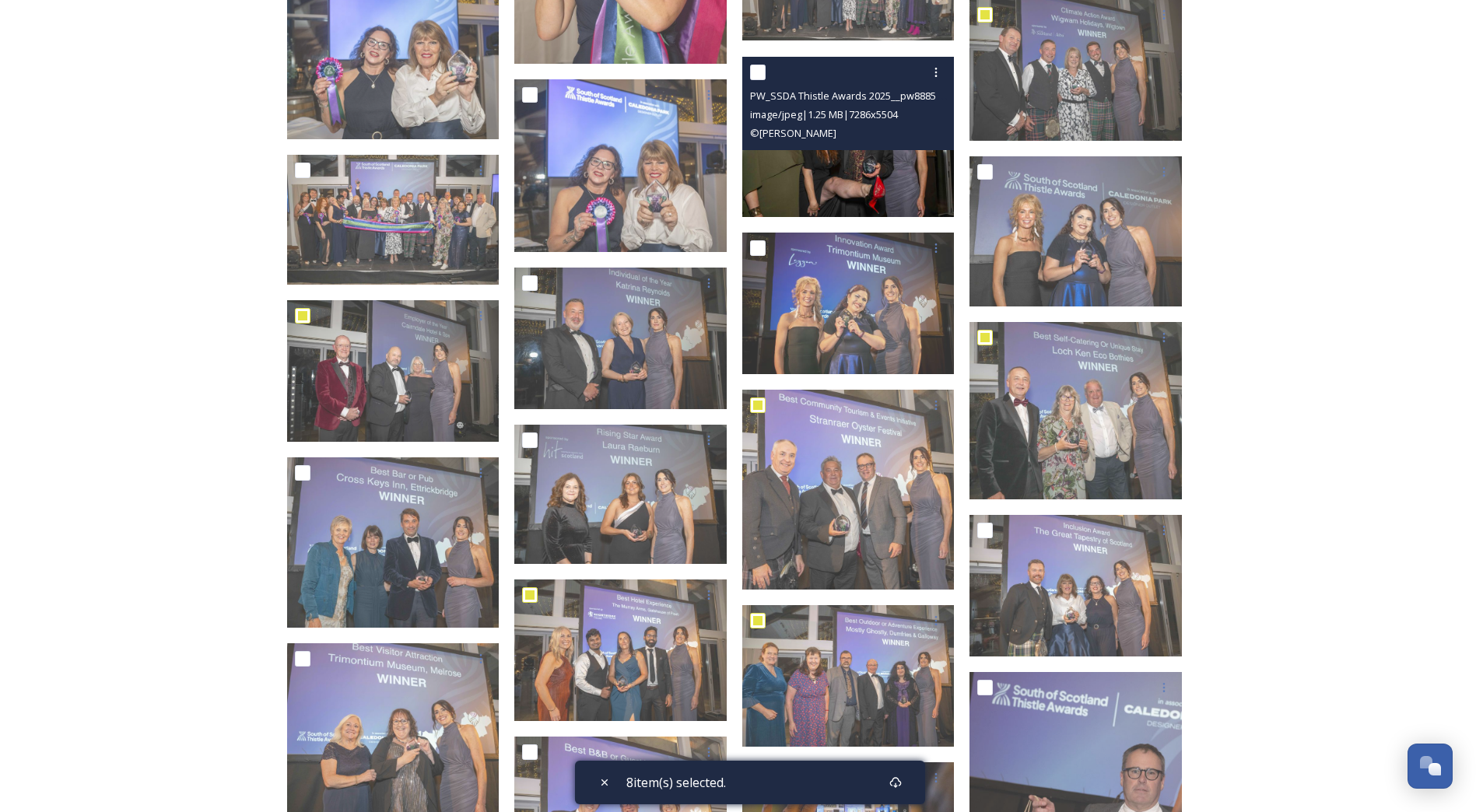
click at [758, 69] on input "checkbox" at bounding box center [758, 73] width 16 height 16
checkbox input "true"
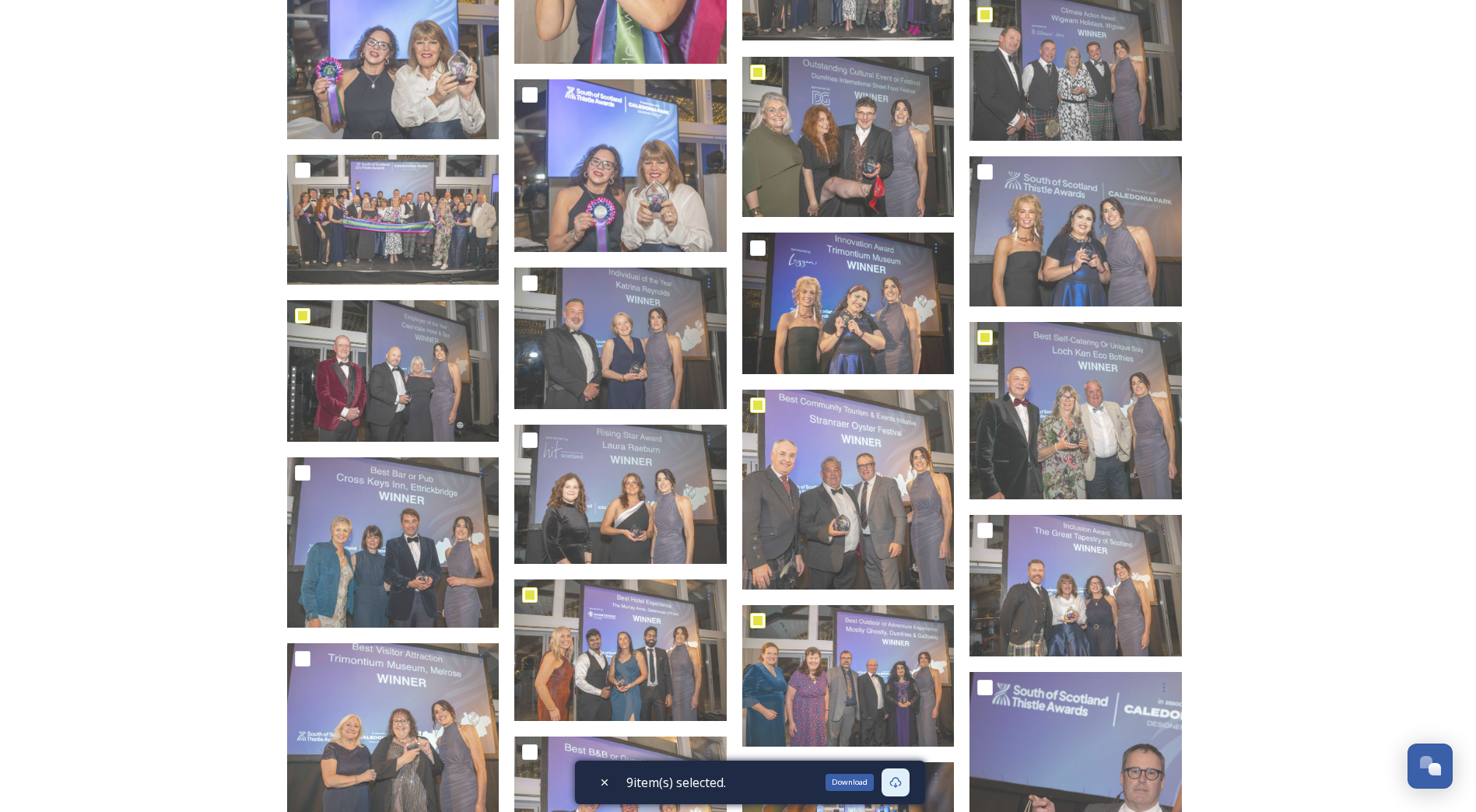
click at [898, 787] on icon at bounding box center [895, 783] width 12 height 12
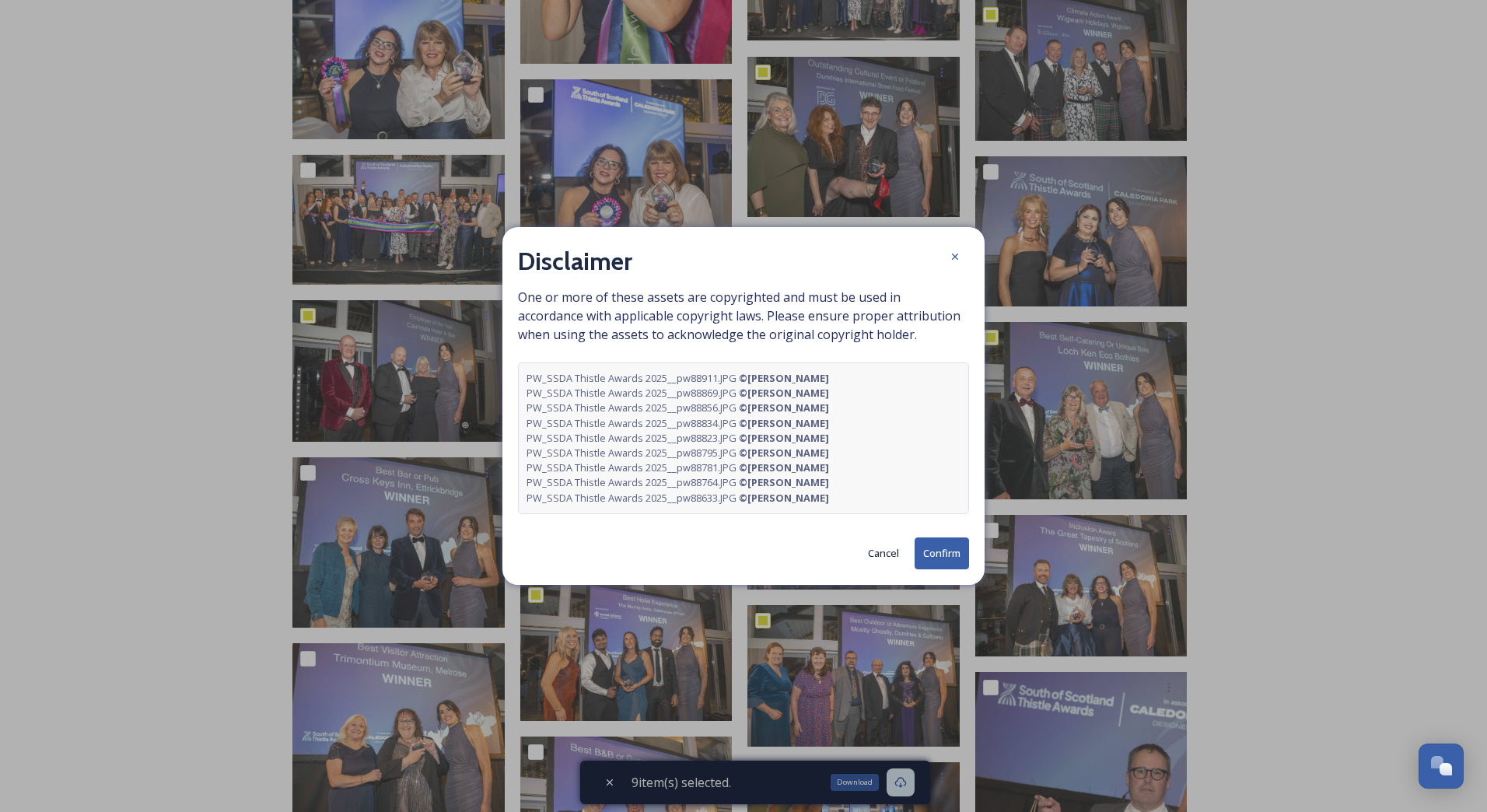
click at [937, 552] on button "Confirm" at bounding box center [942, 553] width 54 height 32
